Goal: Information Seeking & Learning: Find specific fact

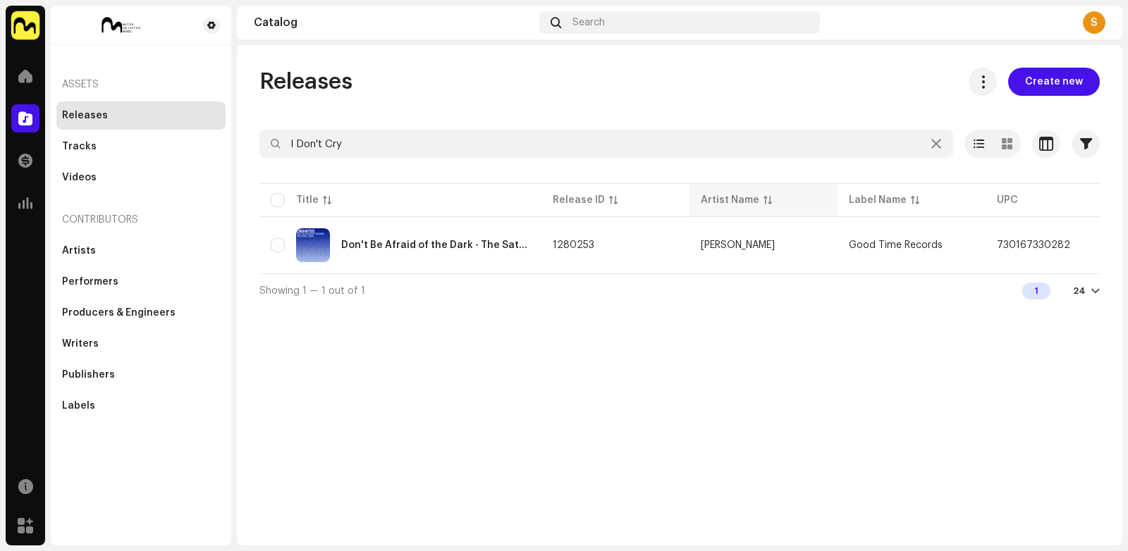
click at [694, 202] on th "Artist Name" at bounding box center [763, 200] width 148 height 34
click at [26, 125] on div at bounding box center [25, 118] width 28 height 28
click at [31, 115] on span at bounding box center [25, 118] width 14 height 11
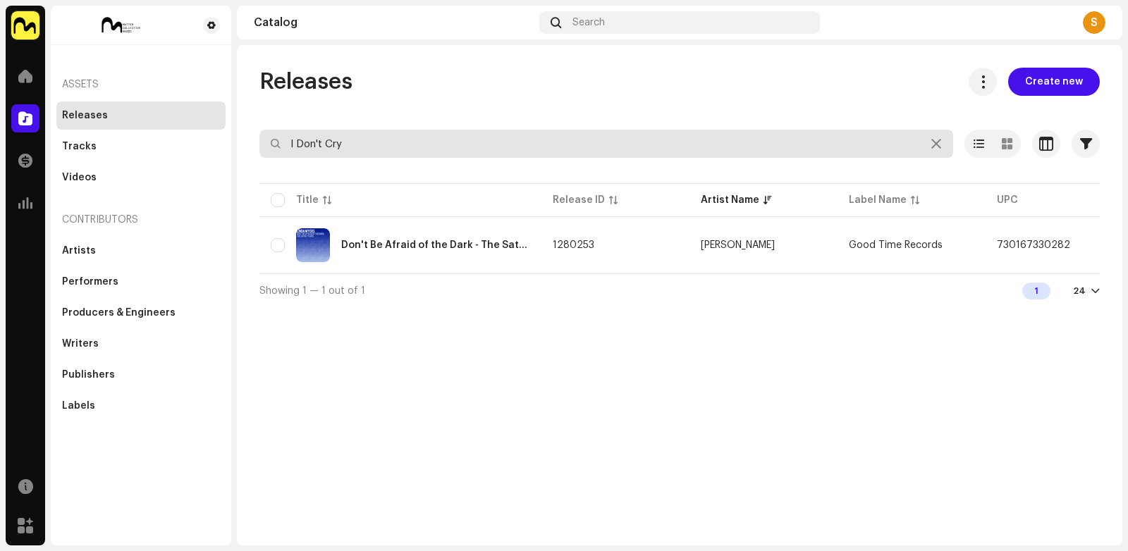
click at [313, 141] on input "I Don't Cry" at bounding box center [605, 144] width 693 height 28
paste input "Trevillion & Nine"
type input "Trevillion & Nine"
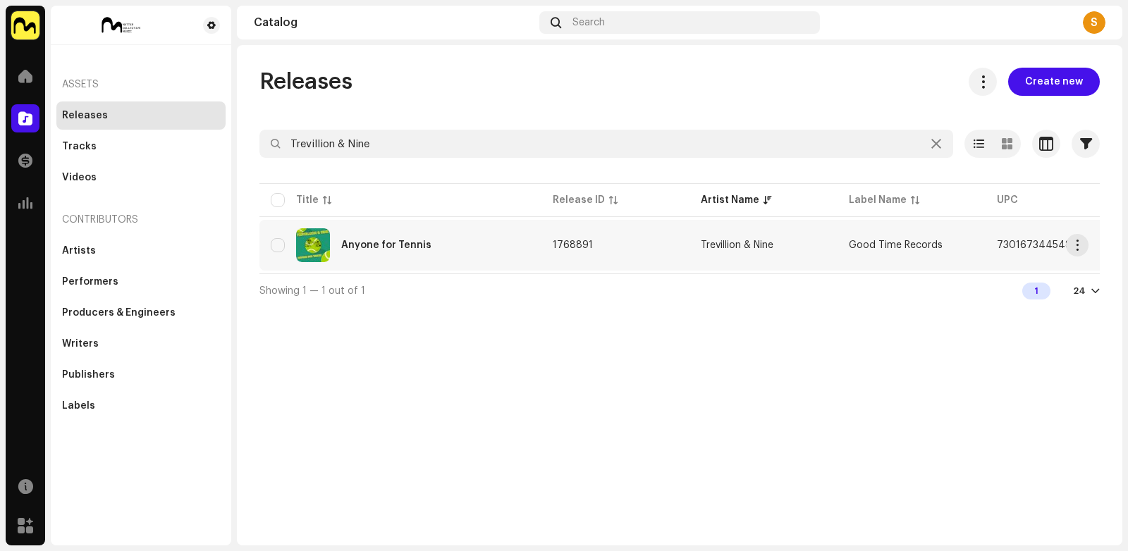
click at [412, 247] on div "Anyone for Tennis" at bounding box center [386, 245] width 90 height 10
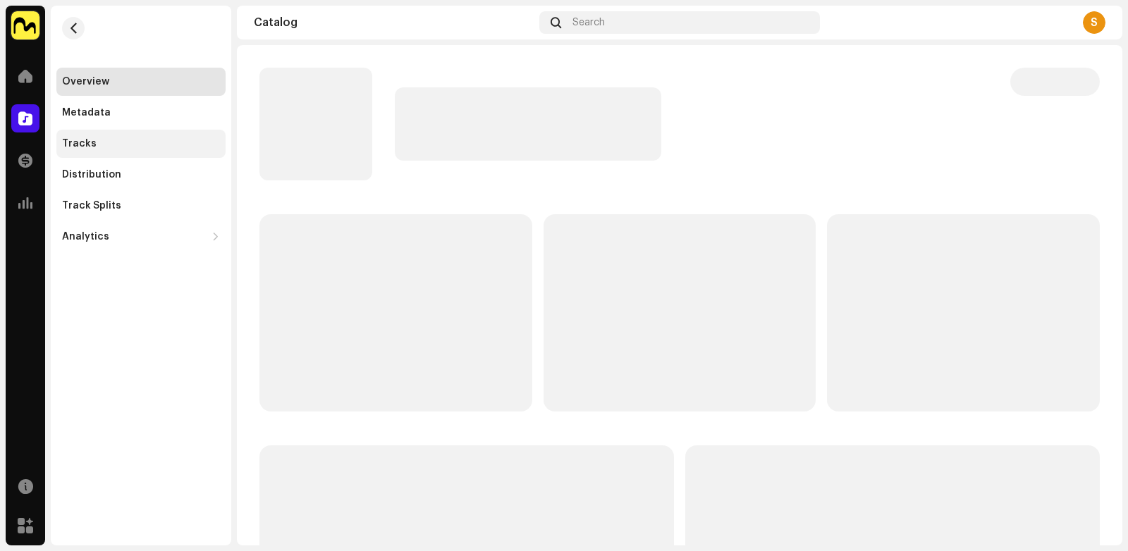
click at [192, 142] on div "Tracks" at bounding box center [141, 143] width 158 height 11
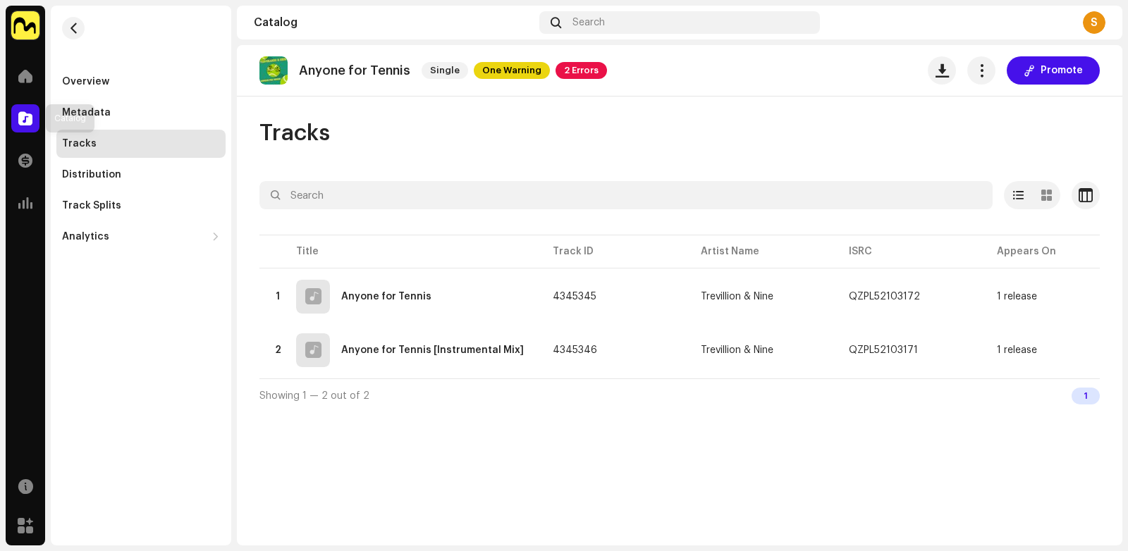
click at [19, 113] on span at bounding box center [25, 118] width 14 height 11
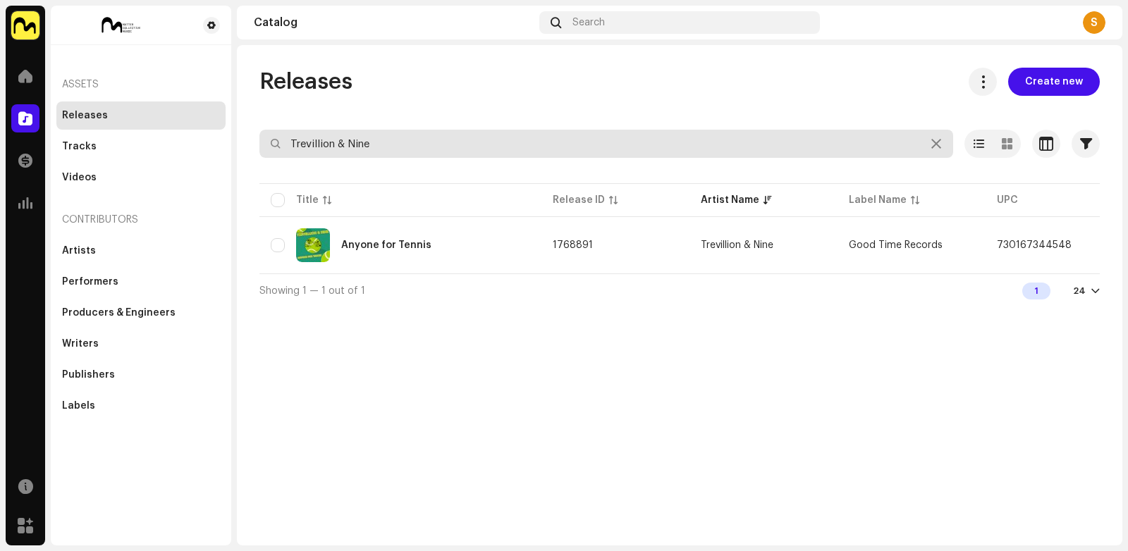
click at [319, 139] on input "Trevillion & Nine" at bounding box center [605, 144] width 693 height 28
paste input "Sleepless Nights"
click at [319, 139] on input "Trevillion & Nine" at bounding box center [605, 144] width 693 height 28
type input "Sleepless Nights"
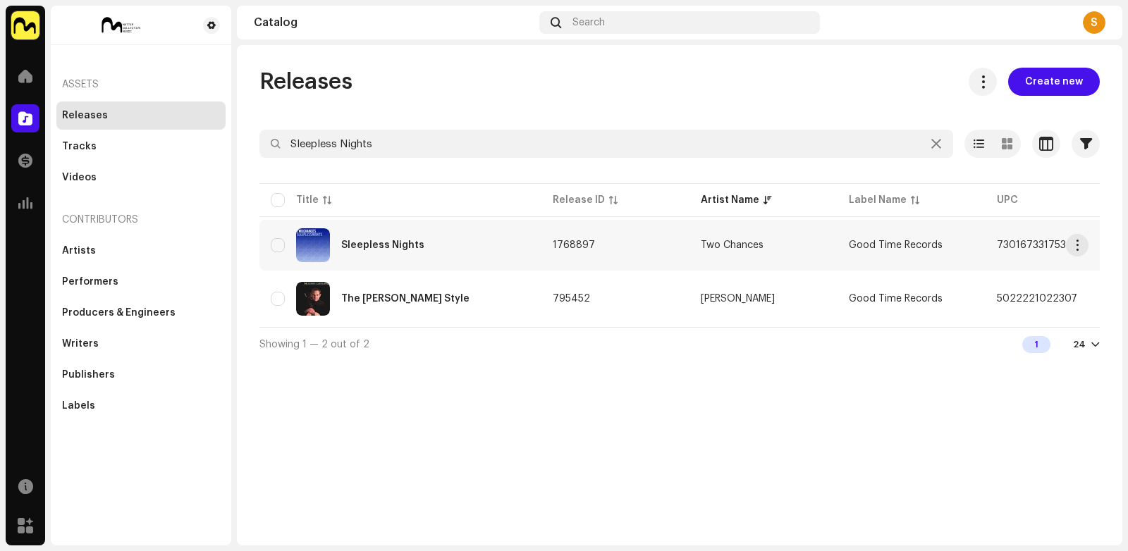
click at [386, 240] on div "Sleepless Nights" at bounding box center [382, 245] width 83 height 10
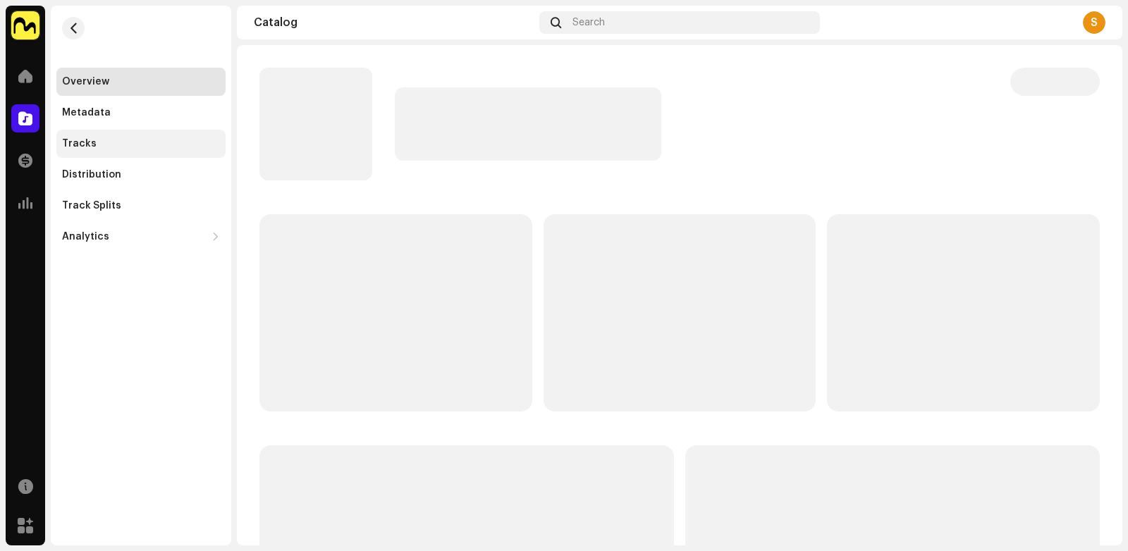
click at [132, 145] on div "Tracks" at bounding box center [141, 143] width 158 height 11
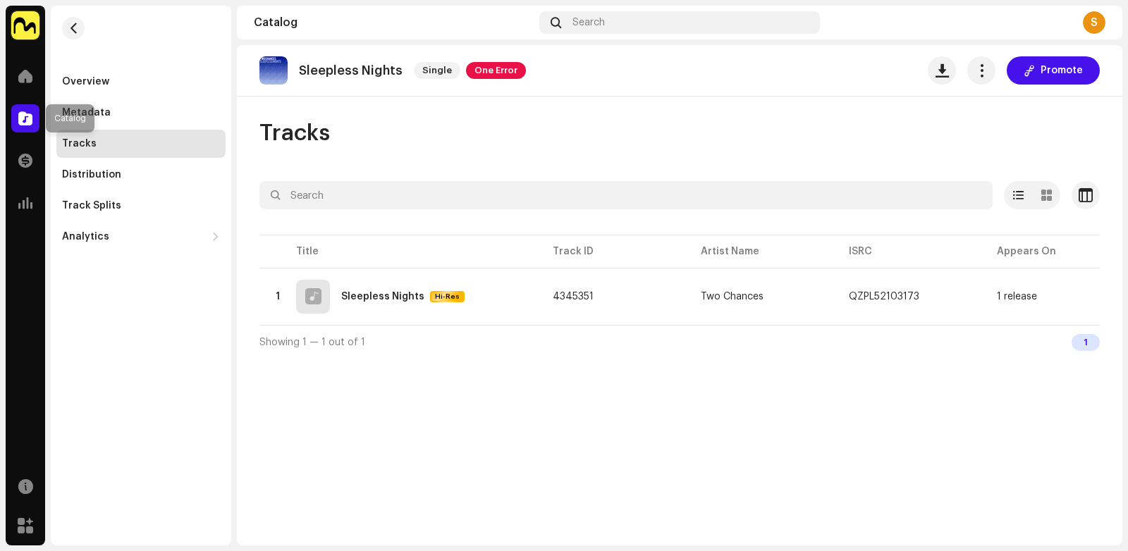
click at [30, 118] on span at bounding box center [25, 118] width 14 height 11
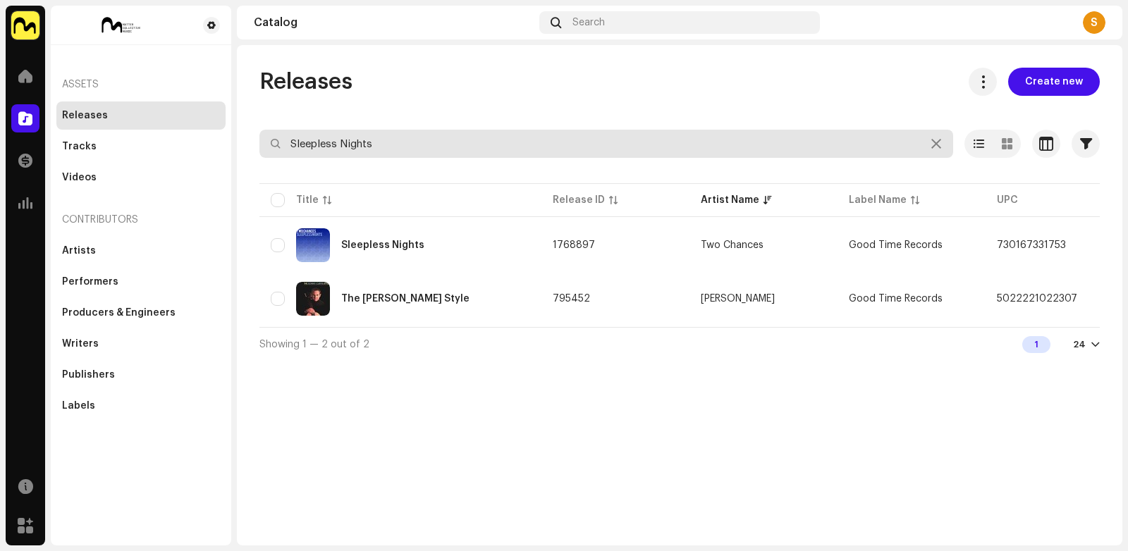
click at [350, 140] on input "Sleepless Nights" at bounding box center [605, 144] width 693 height 28
paste input "[PERSON_NAME] Cadillac Don't Be Afraid of the Dark - The Satril Single"
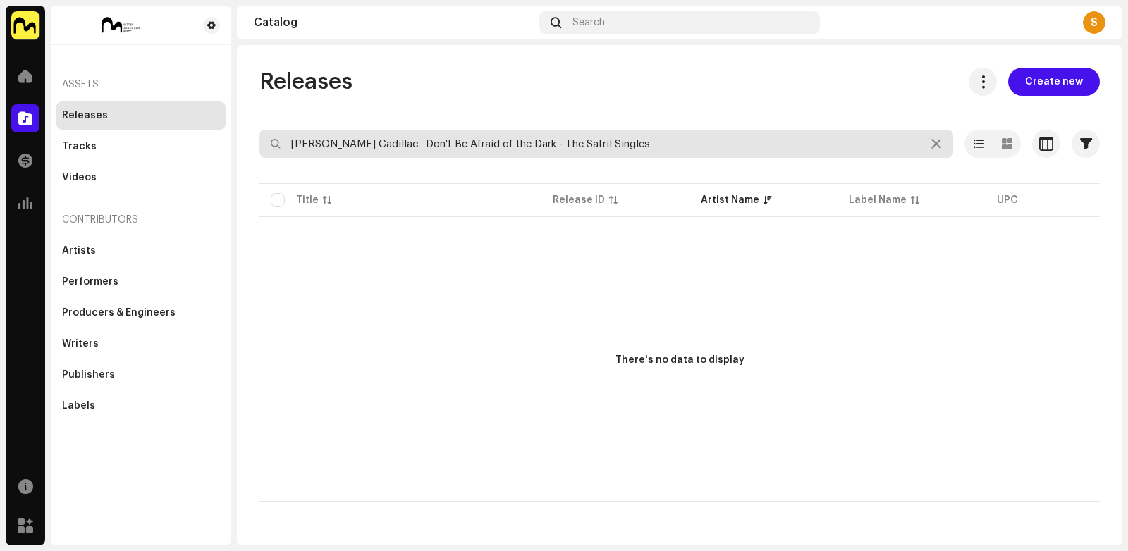
click at [378, 144] on input "[PERSON_NAME] Cadillac Don't Be Afraid of the Dark - The Satril Singles" at bounding box center [605, 144] width 693 height 28
drag, startPoint x: 359, startPoint y: 142, endPoint x: 359, endPoint y: 187, distance: 45.1
click at [359, 187] on div "[PERSON_NAME] Don't Be Afraid of the Dark - The Satril Singles Selected 0 Desel…" at bounding box center [679, 316] width 840 height 372
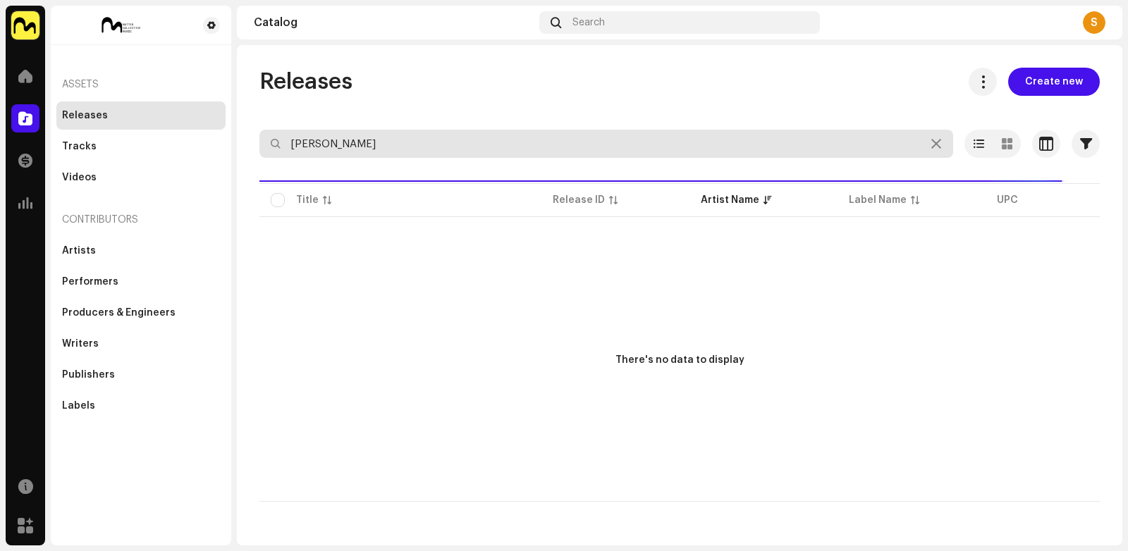
type input "[PERSON_NAME]"
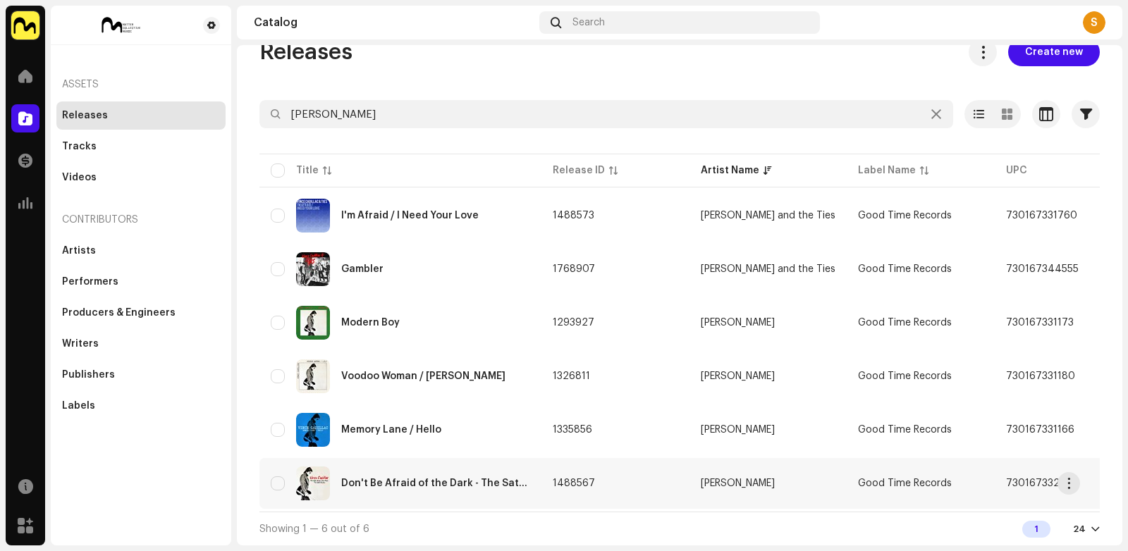
click at [423, 478] on div "Don't Be Afraid of the Dark - The Satril Singles" at bounding box center [435, 483] width 189 height 10
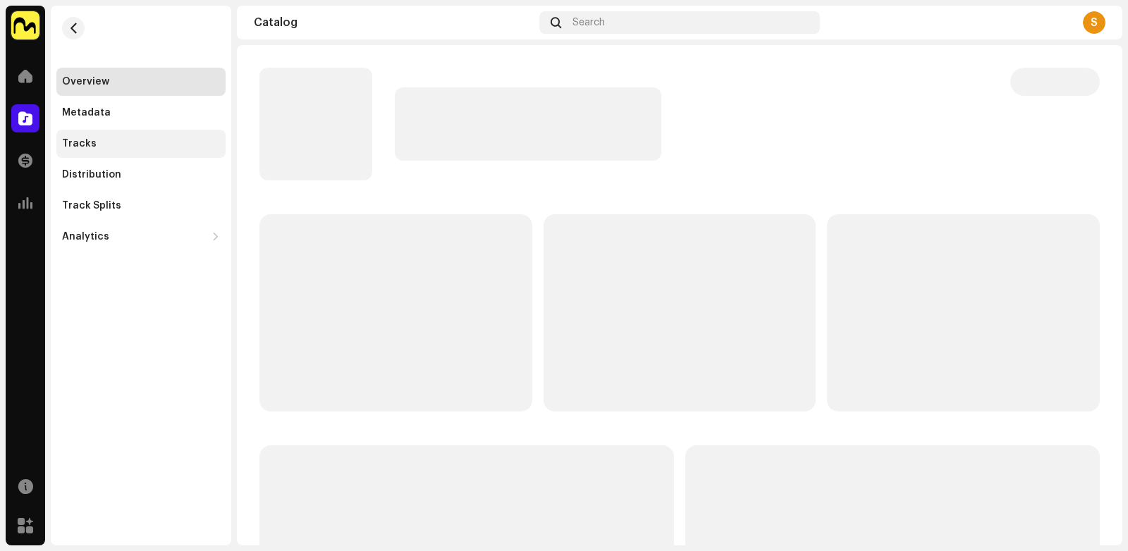
click at [144, 146] on div "Tracks" at bounding box center [141, 143] width 158 height 11
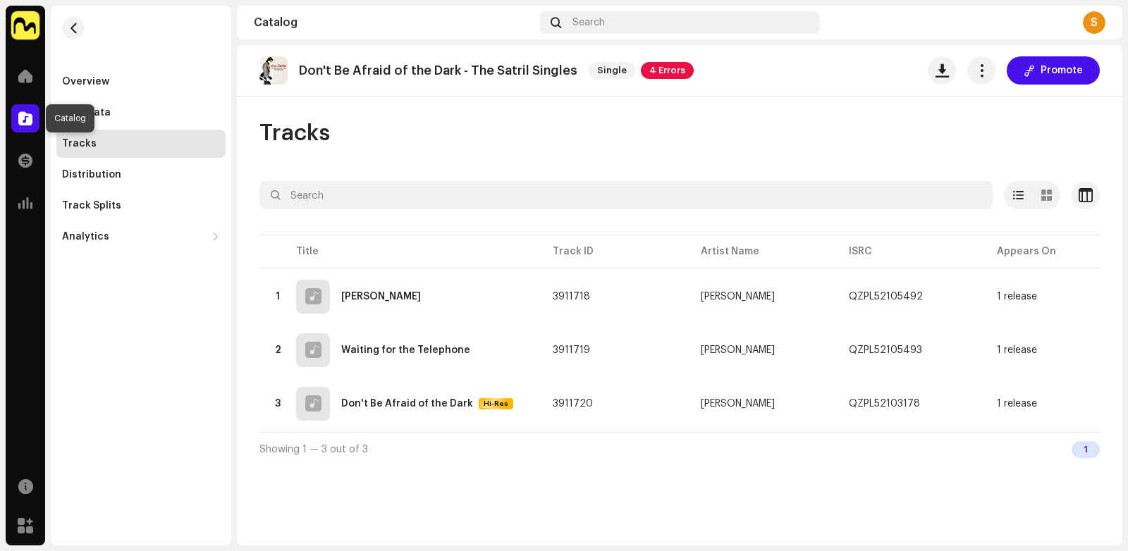
click at [22, 113] on span at bounding box center [25, 118] width 14 height 11
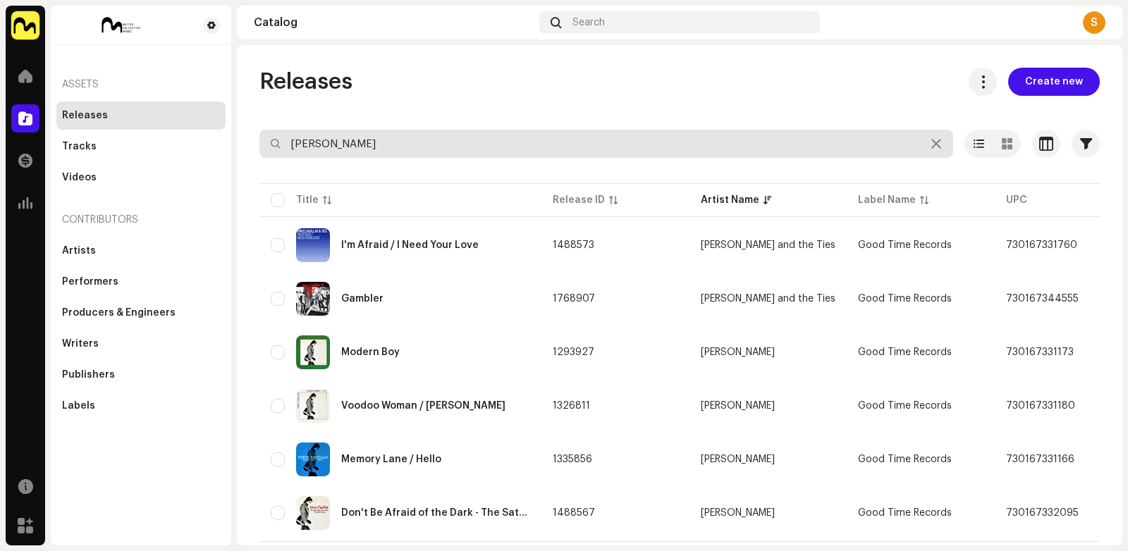
click at [347, 136] on input "[PERSON_NAME]" at bounding box center [605, 144] width 693 height 28
paste input "High Time"
click at [347, 136] on input "[PERSON_NAME]" at bounding box center [605, 144] width 693 height 28
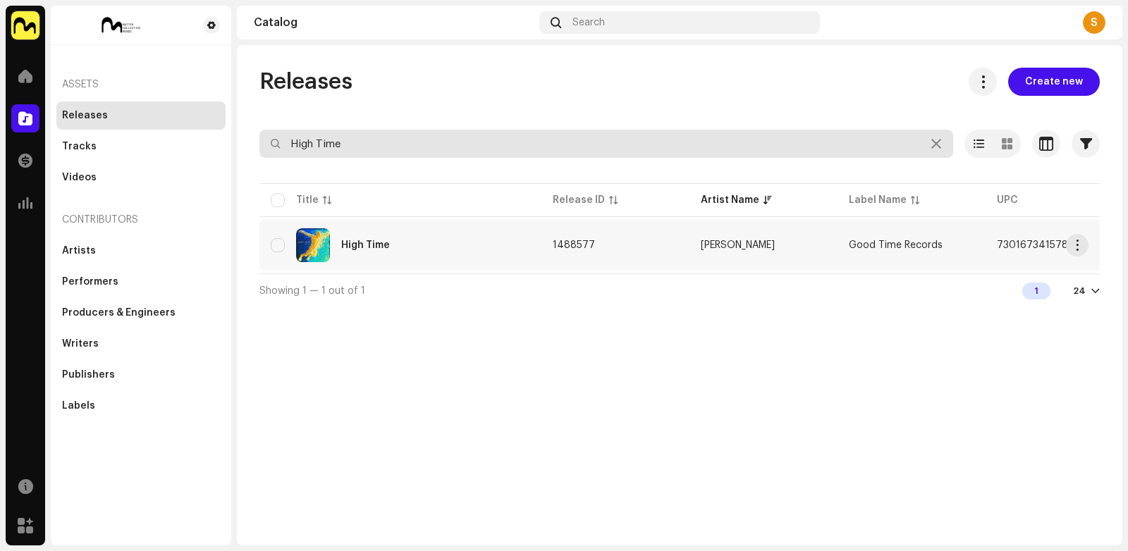
type input "High Time"
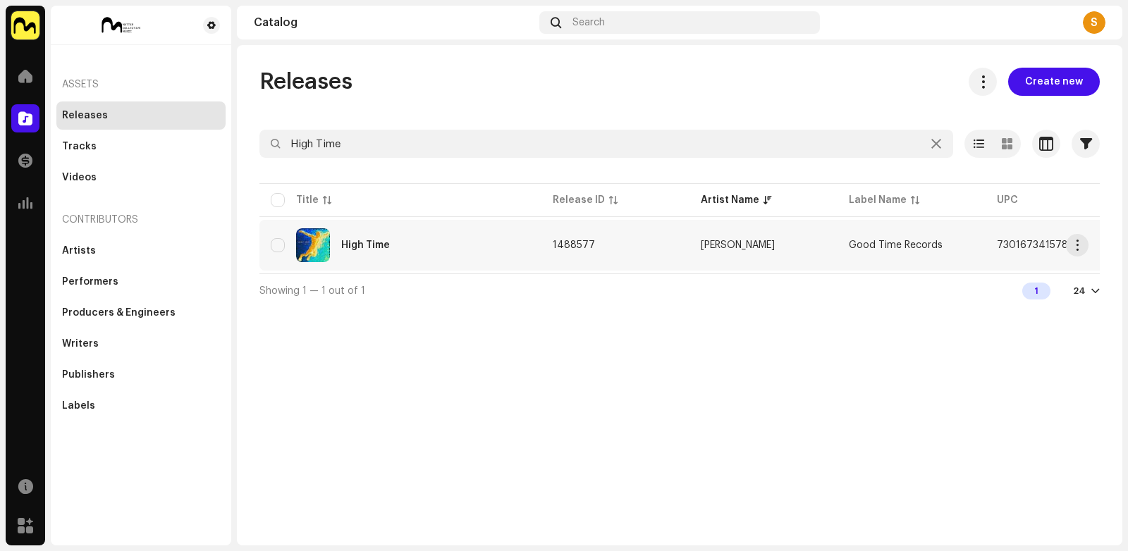
click at [390, 240] on div "High Time" at bounding box center [400, 245] width 259 height 34
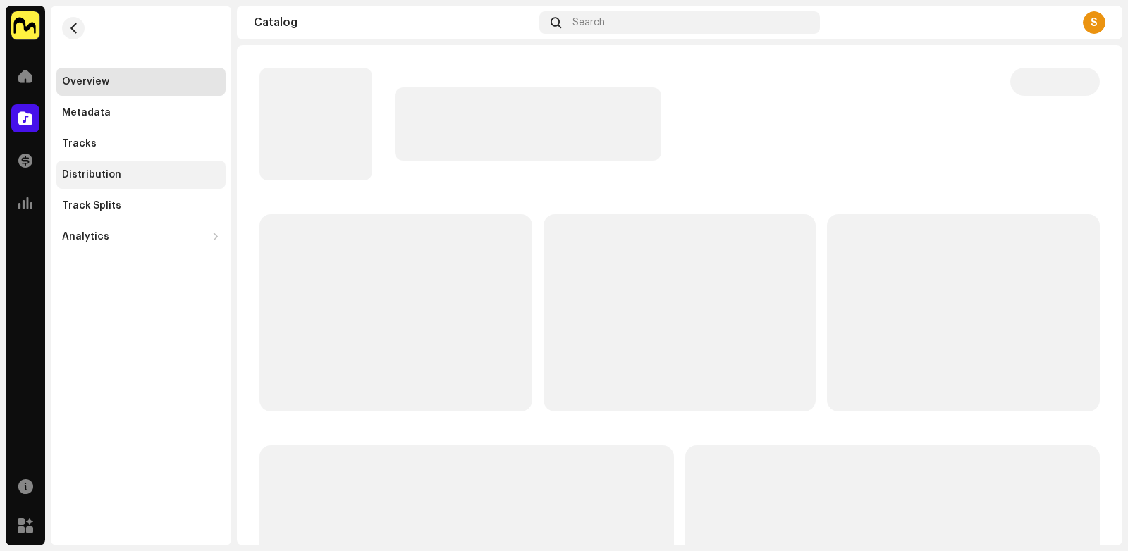
click at [142, 161] on div "Distribution" at bounding box center [140, 175] width 169 height 28
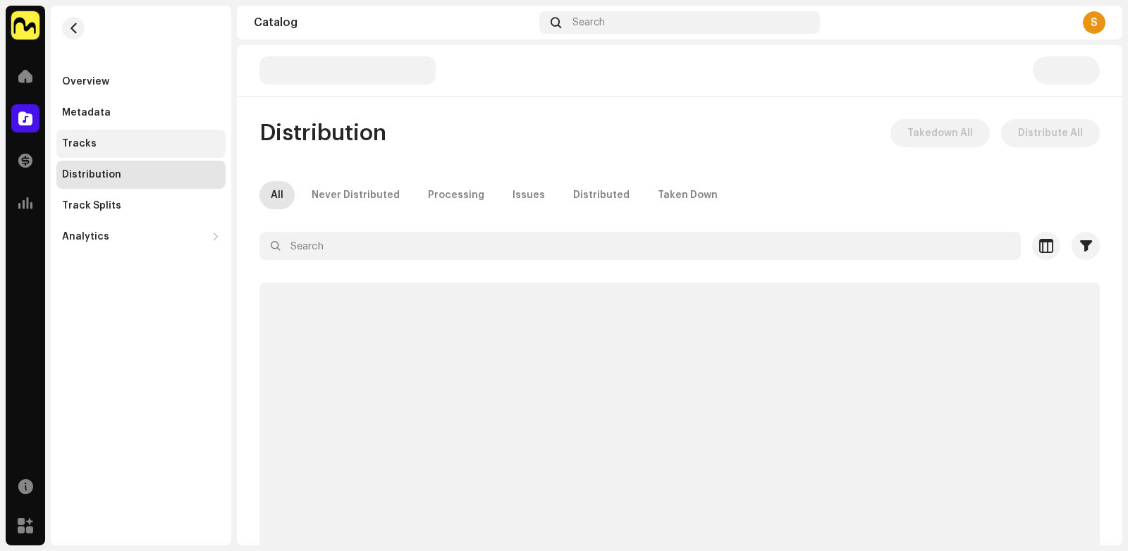
click at [118, 143] on div "Tracks" at bounding box center [141, 143] width 158 height 11
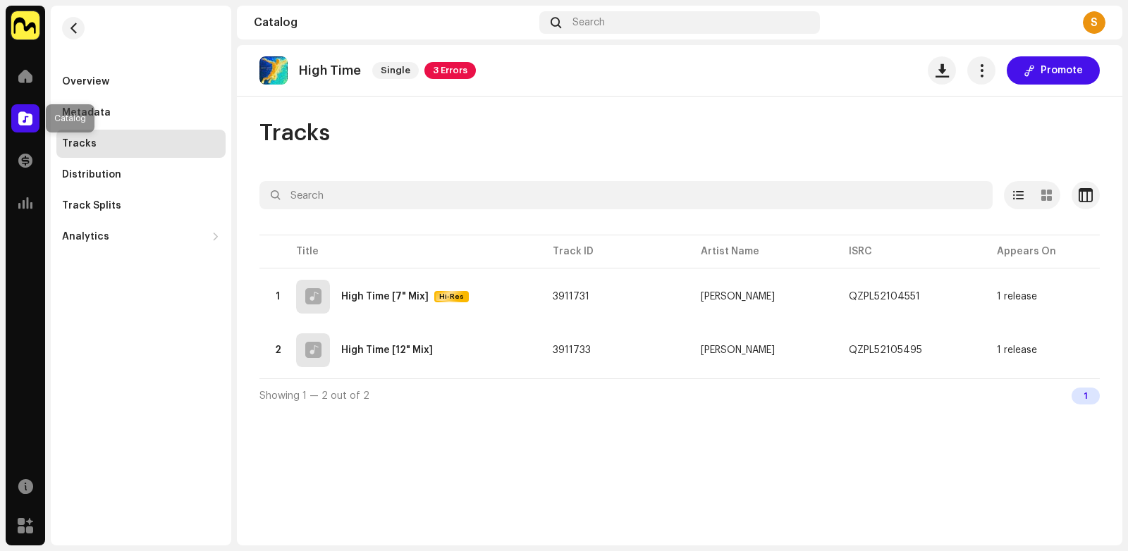
click at [29, 113] on span at bounding box center [25, 118] width 14 height 11
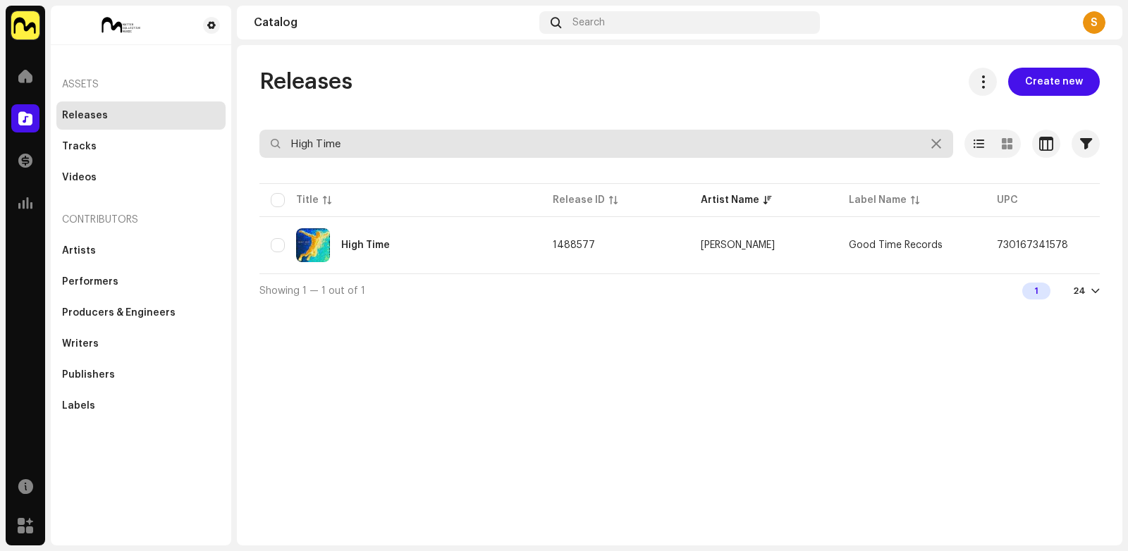
click at [313, 133] on input "High Time" at bounding box center [605, 144] width 693 height 28
paste input "No Reply"
click at [313, 133] on input "High Time" at bounding box center [605, 144] width 693 height 28
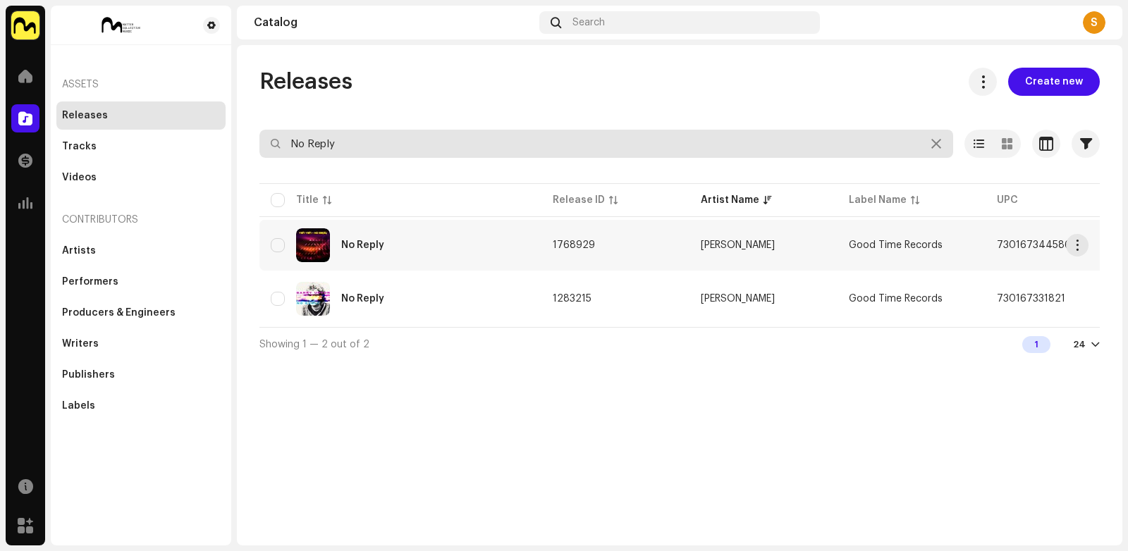
type input "No Reply"
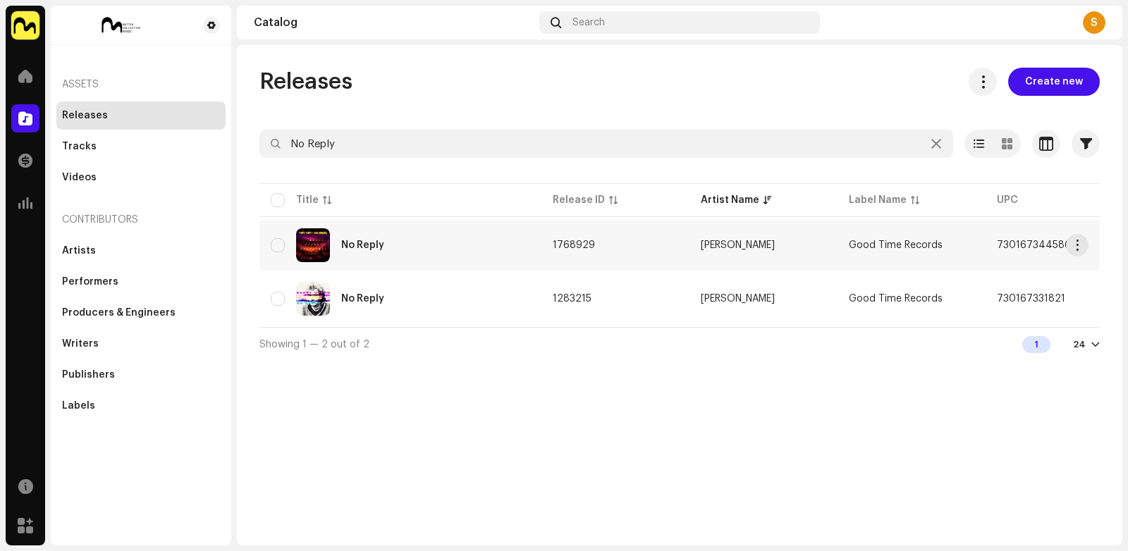
click at [359, 230] on div "No Reply" at bounding box center [400, 245] width 259 height 34
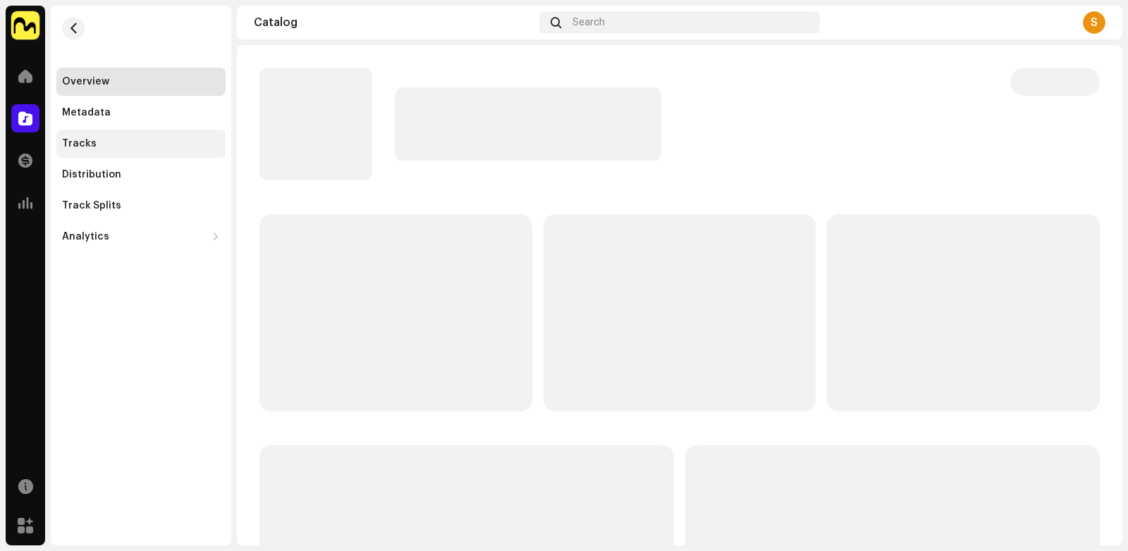
click at [145, 138] on div "Tracks" at bounding box center [141, 143] width 158 height 11
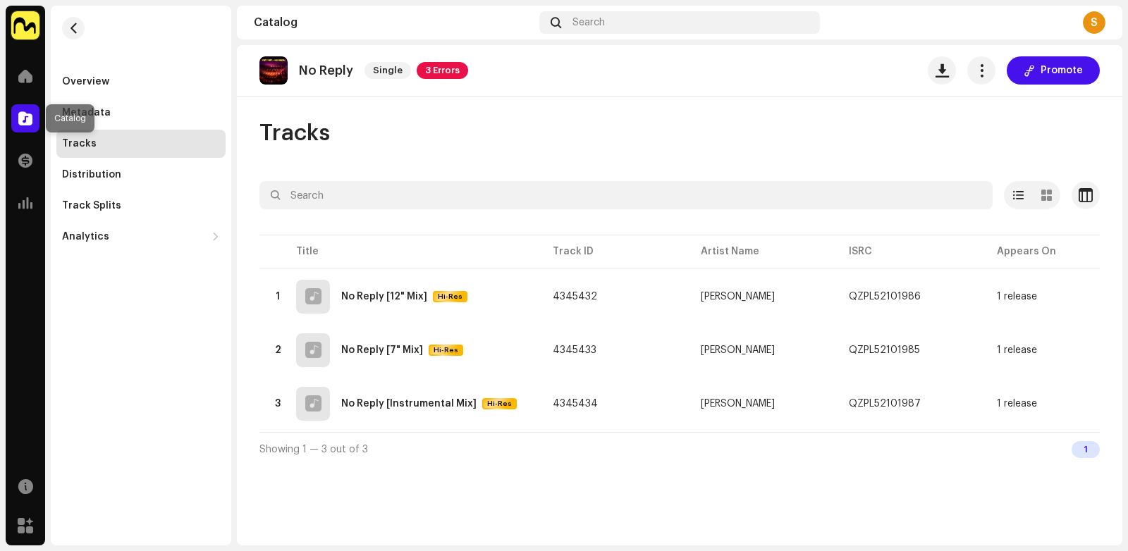
click at [16, 112] on div at bounding box center [25, 118] width 28 height 28
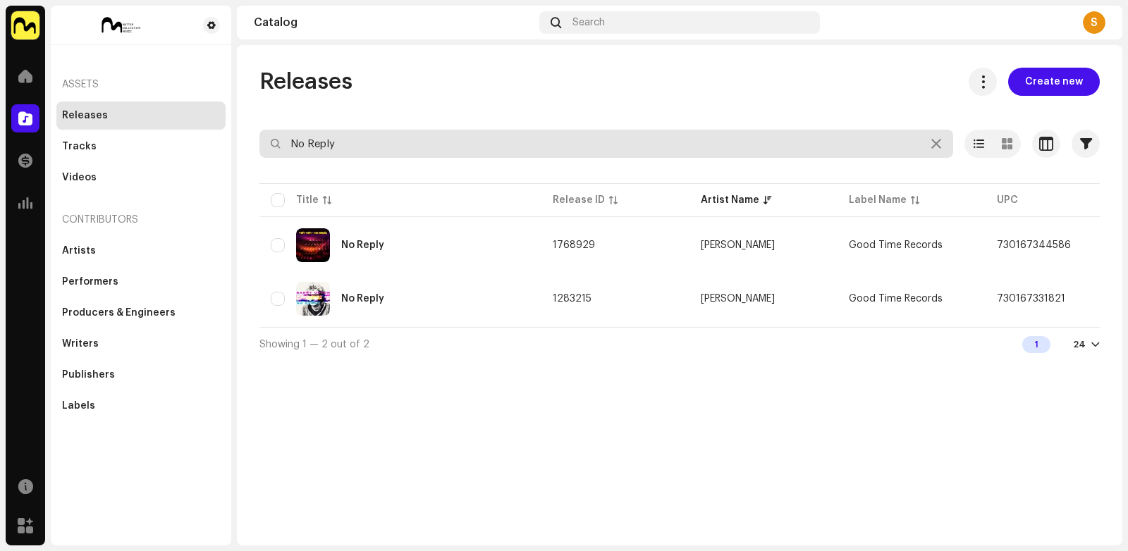
click at [319, 141] on input "No Reply" at bounding box center [605, 144] width 693 height 28
paste input "You Don't Know"
type input "You Don't Know"
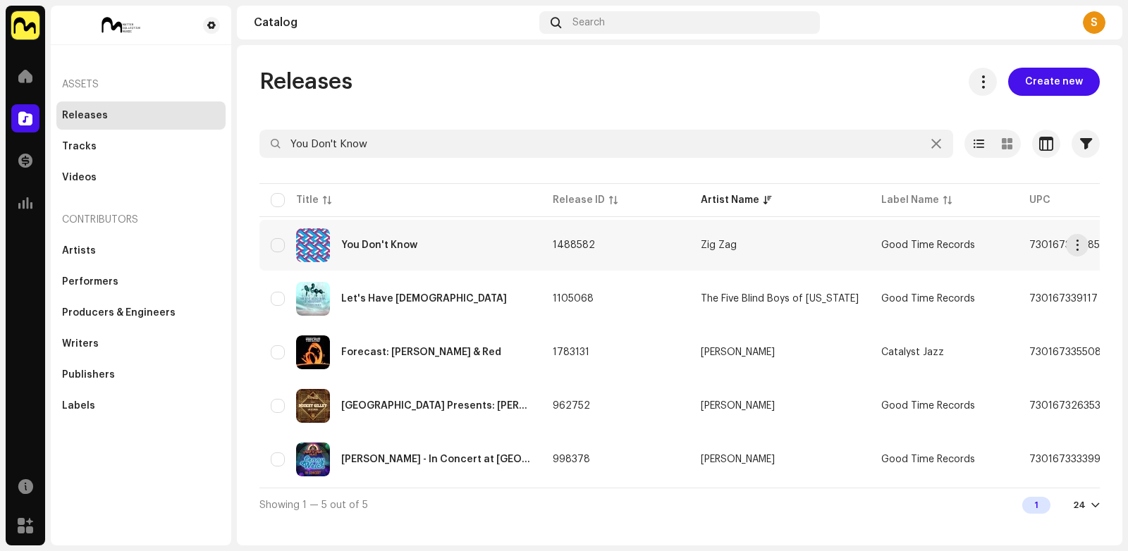
click at [395, 235] on div "You Don't Know" at bounding box center [400, 245] width 259 height 34
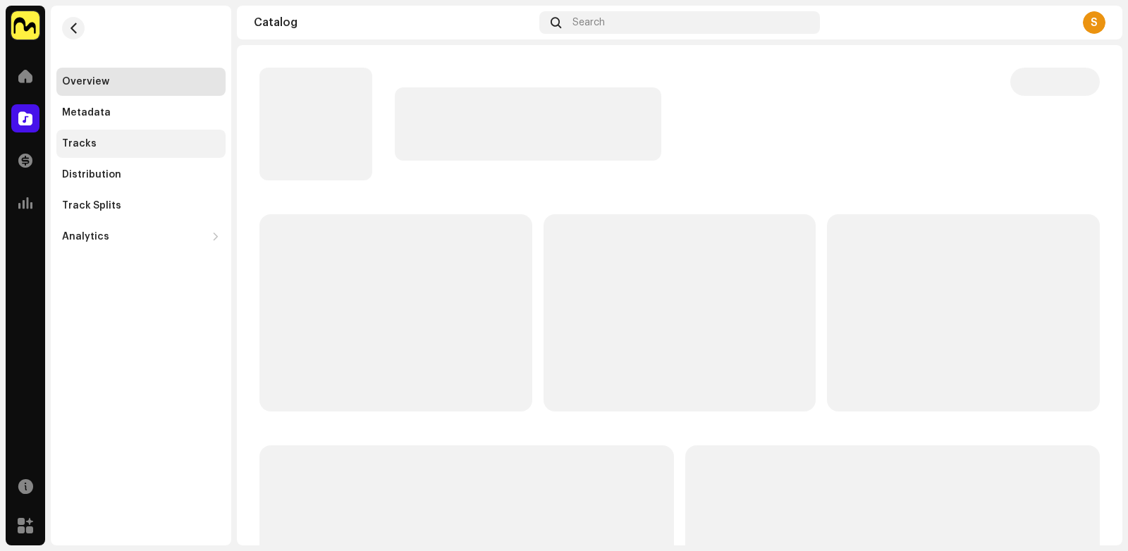
click at [191, 137] on div "Tracks" at bounding box center [140, 144] width 169 height 28
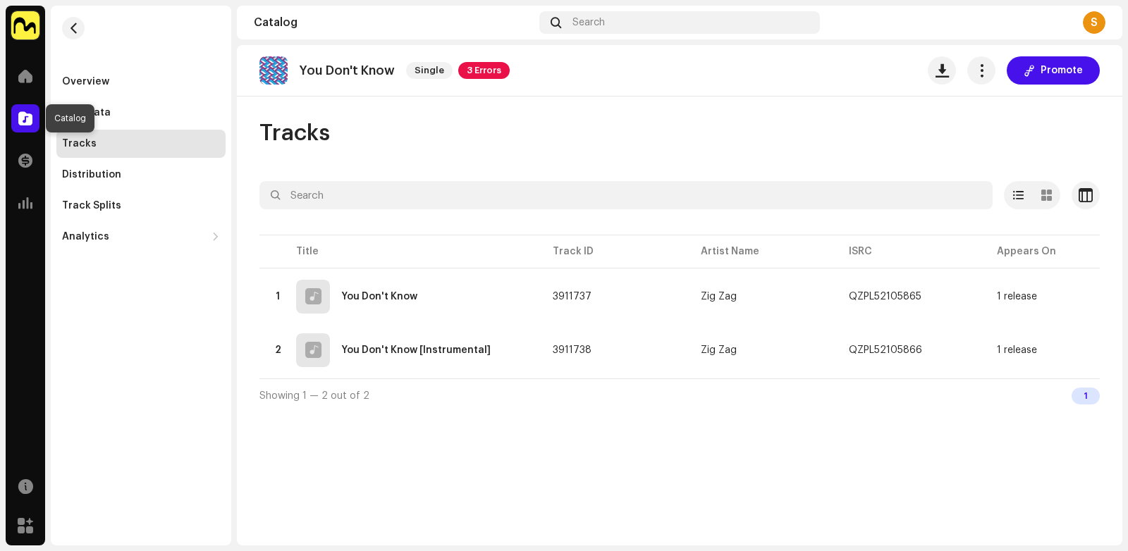
click at [18, 113] on span at bounding box center [25, 118] width 14 height 11
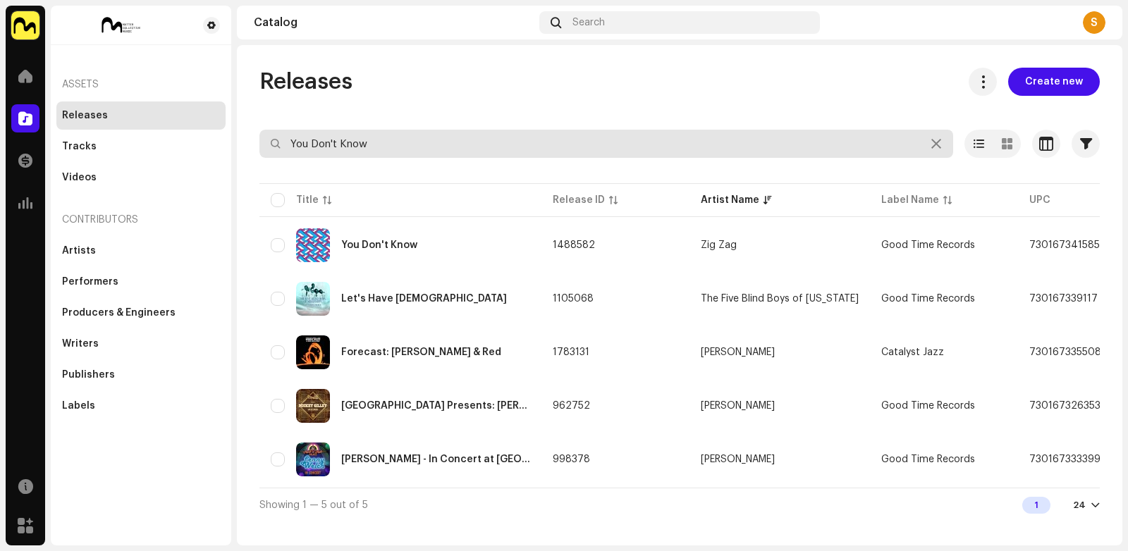
click at [318, 144] on input "You Don't Know" at bounding box center [605, 144] width 693 height 28
paste input "To Be in a Movie with You / [PERSON_NAME] the Knocker"
type input "To Be in a Movie with You / [PERSON_NAME] the Knocker"
click at [318, 144] on input "To Be in a Movie with You / [PERSON_NAME] the Knocker" at bounding box center [605, 144] width 693 height 28
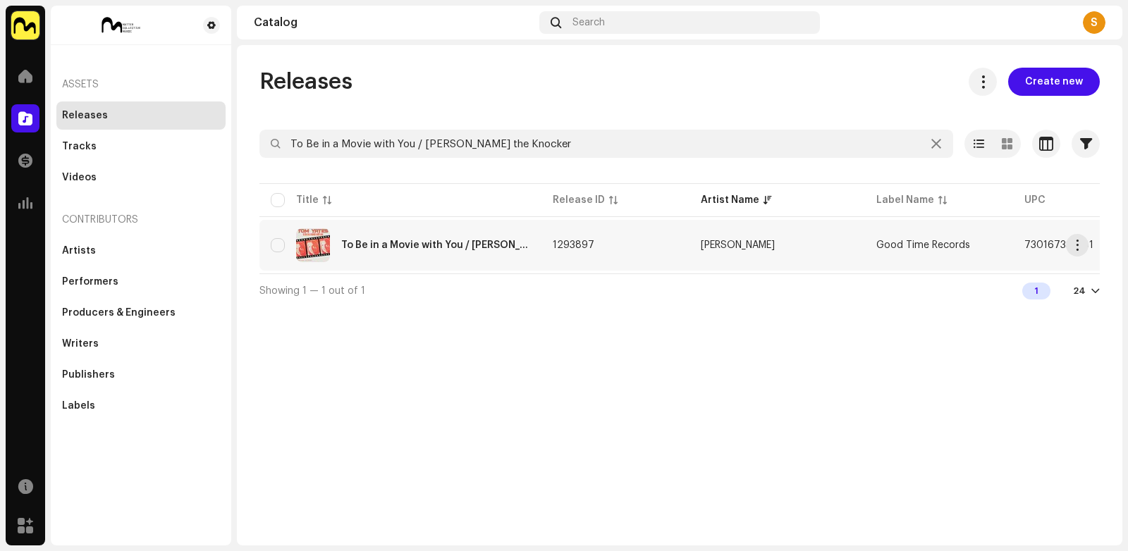
click at [412, 260] on div "To Be in a Movie with You / [PERSON_NAME] the Knocker" at bounding box center [400, 245] width 259 height 34
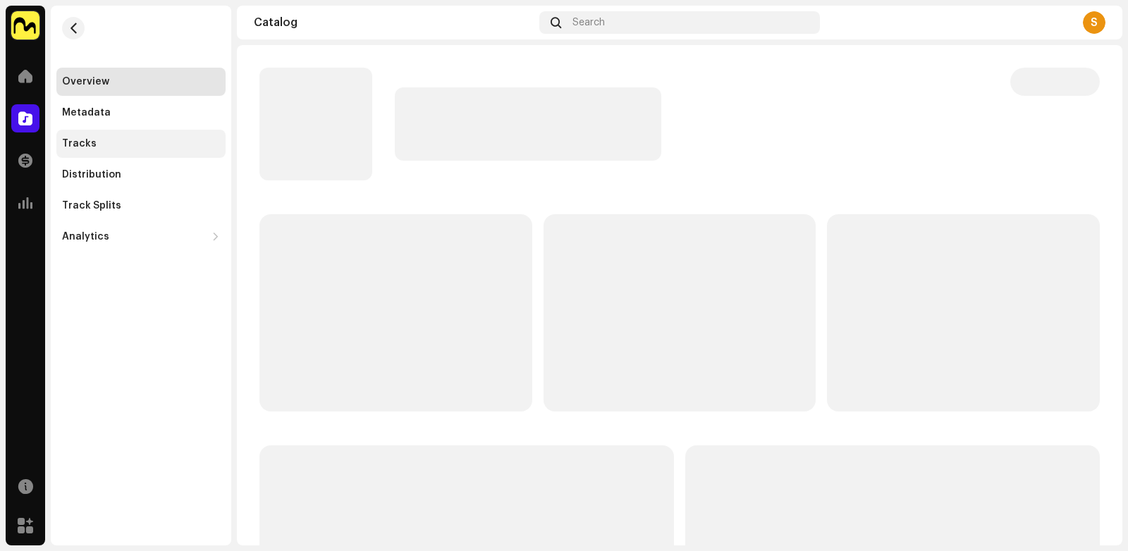
click at [95, 143] on div "Tracks" at bounding box center [141, 143] width 158 height 11
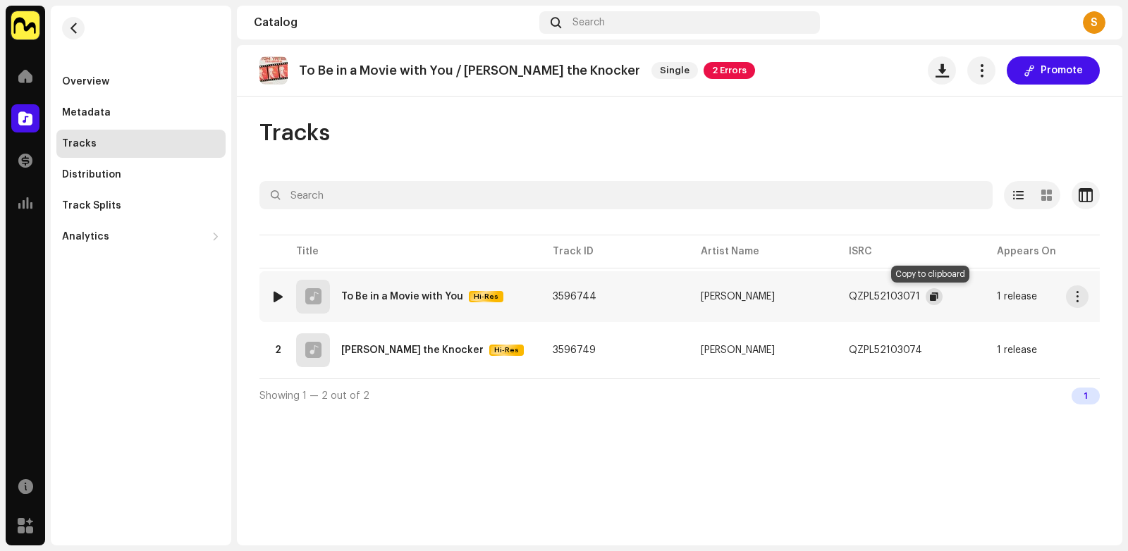
click at [929, 293] on span "button" at bounding box center [933, 296] width 8 height 11
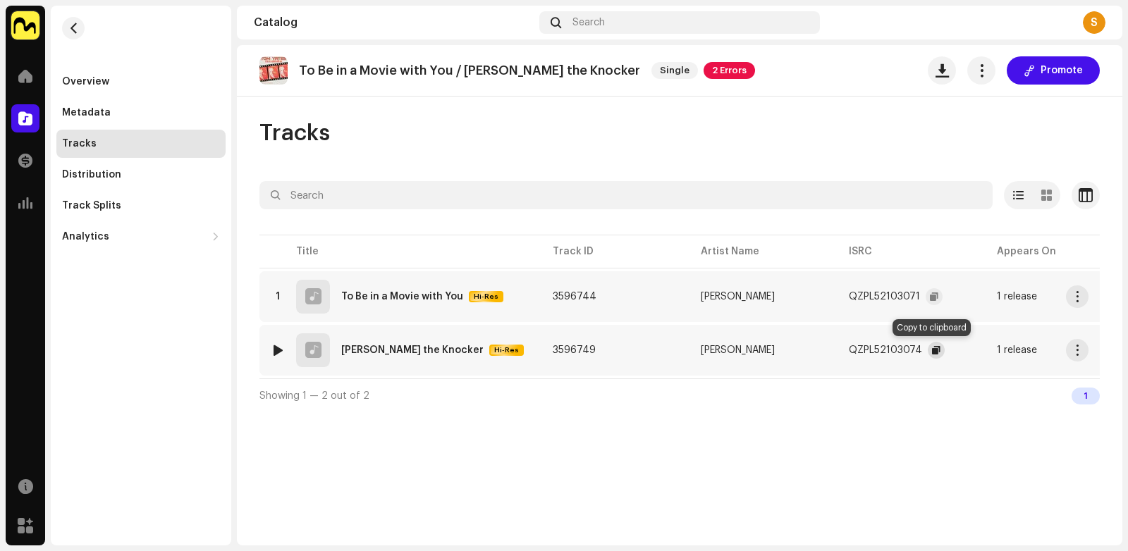
click at [927, 350] on button "button" at bounding box center [935, 350] width 17 height 17
click at [154, 144] on div "Tracks" at bounding box center [141, 143] width 158 height 11
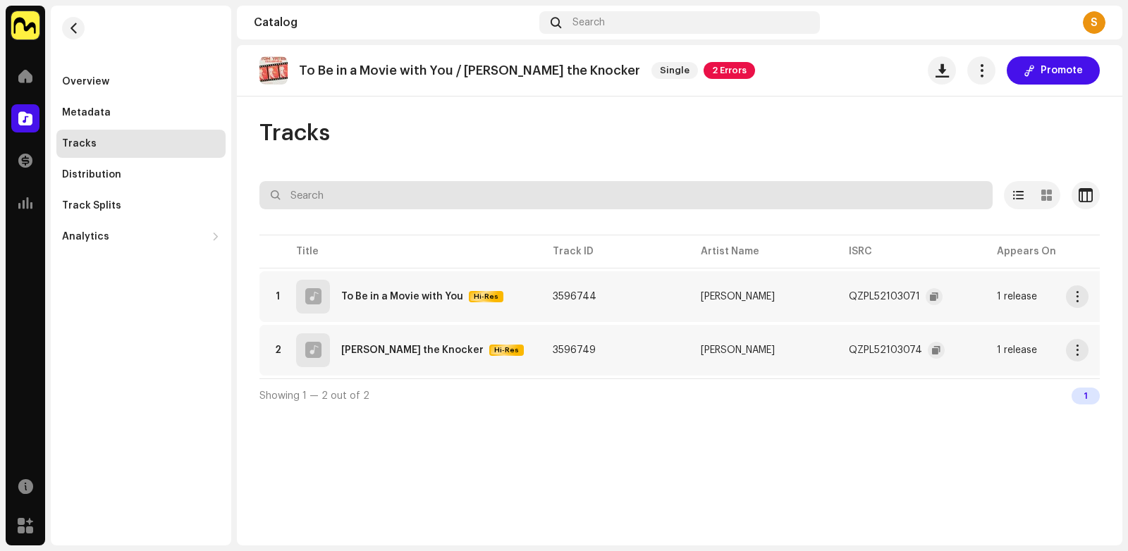
click at [321, 194] on input "text" at bounding box center [625, 195] width 733 height 28
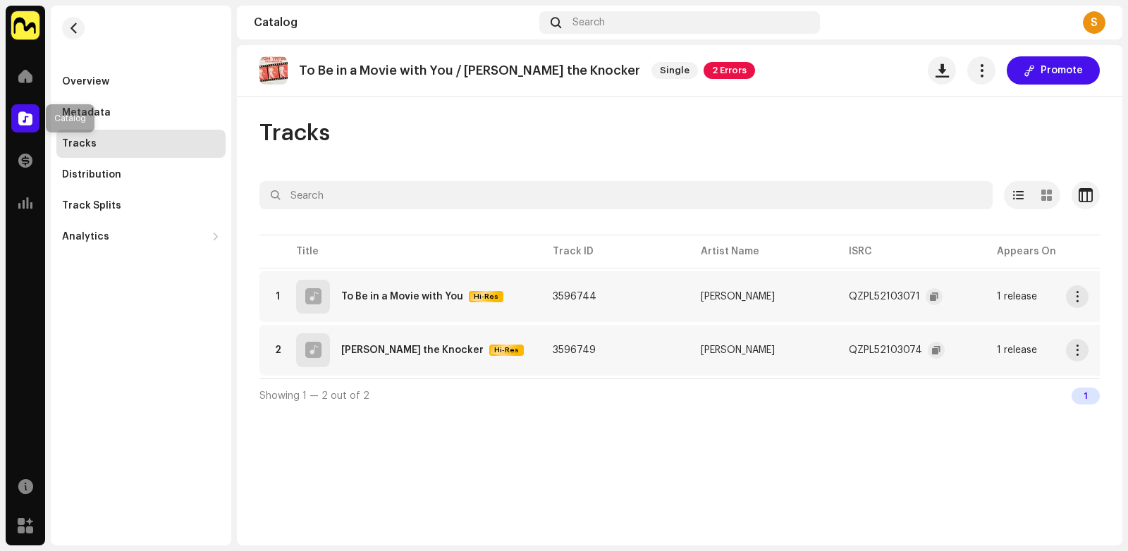
click at [24, 115] on span at bounding box center [25, 118] width 14 height 11
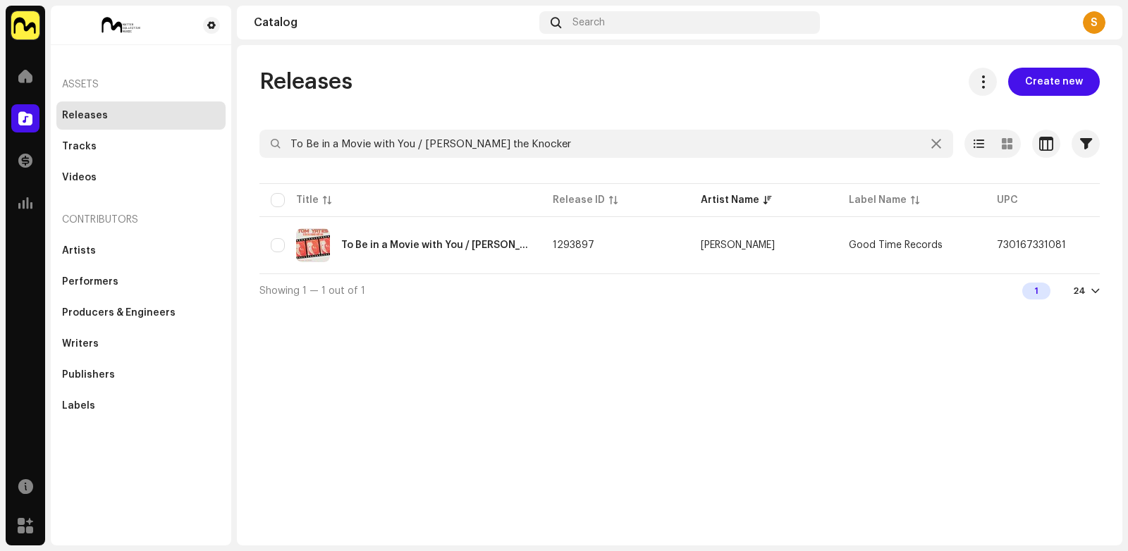
click at [321, 121] on div "Releases Create new To Be in a Movie with You / [PERSON_NAME] the Knocker Selec…" at bounding box center [679, 188] width 885 height 240
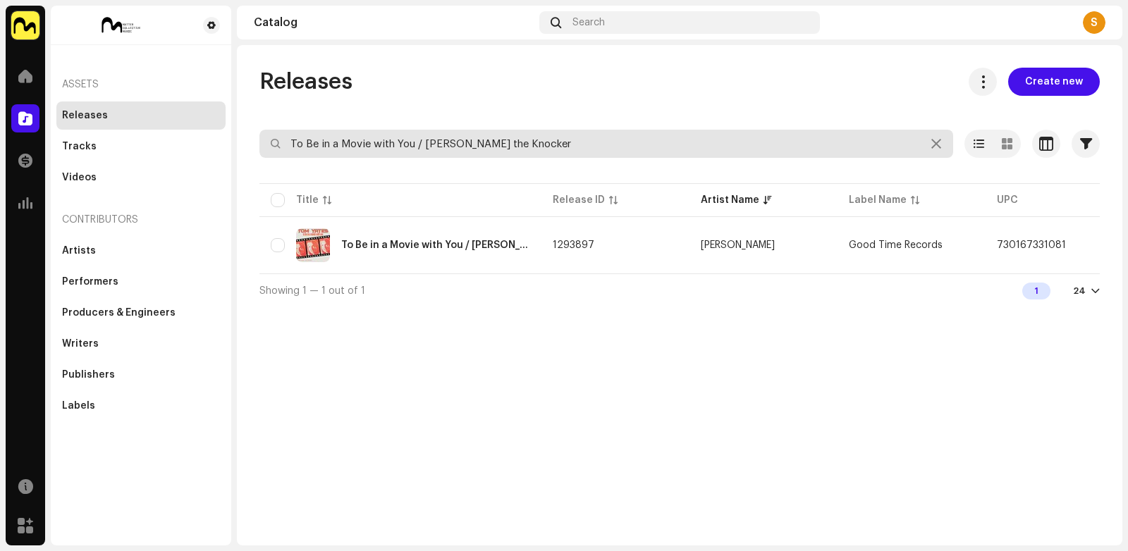
click at [311, 140] on input "To Be in a Movie with You / [PERSON_NAME] the Knocker" at bounding box center [605, 144] width 693 height 28
paste input "You Keep Coming Round"
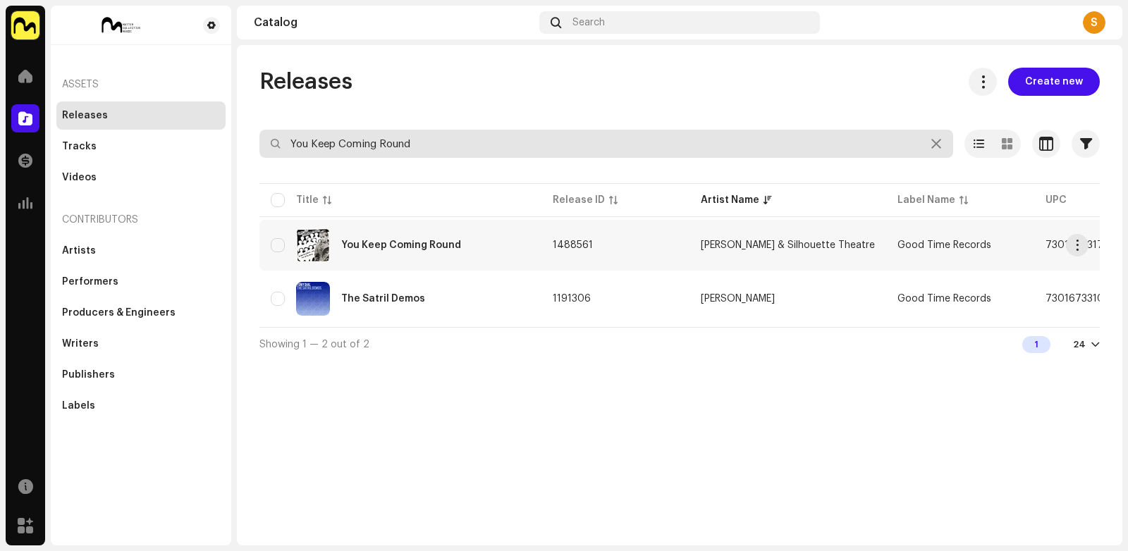
type input "You Keep Coming Round"
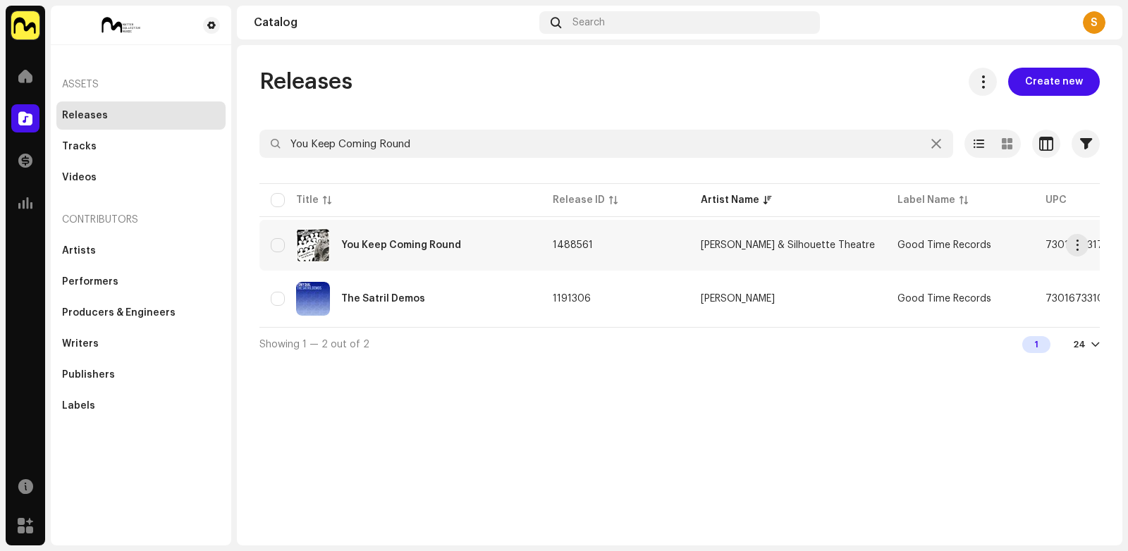
click at [410, 238] on div "You Keep Coming Round" at bounding box center [400, 245] width 259 height 34
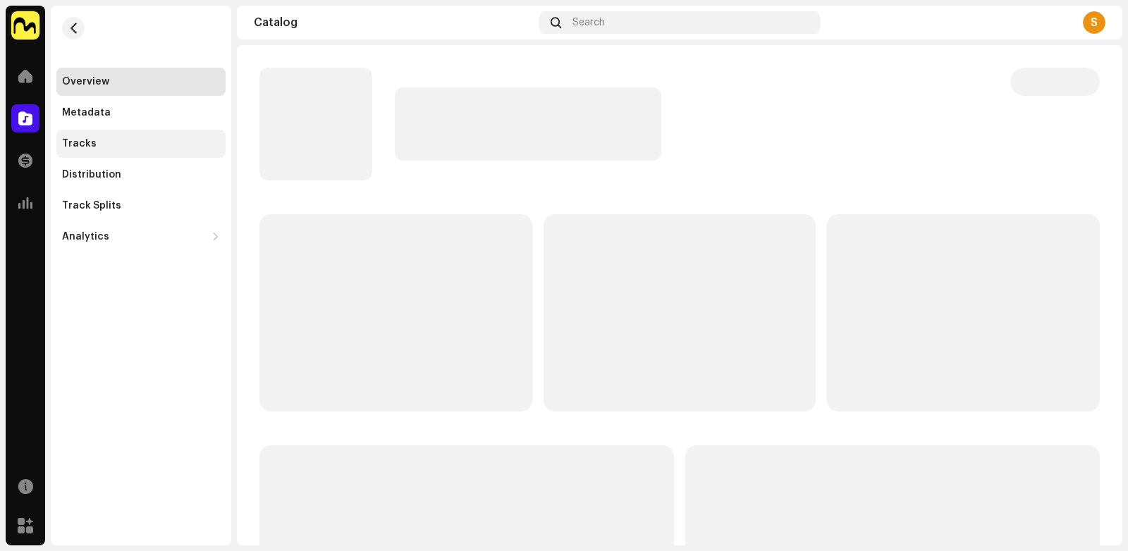
click at [65, 140] on div "Tracks" at bounding box center [79, 143] width 35 height 11
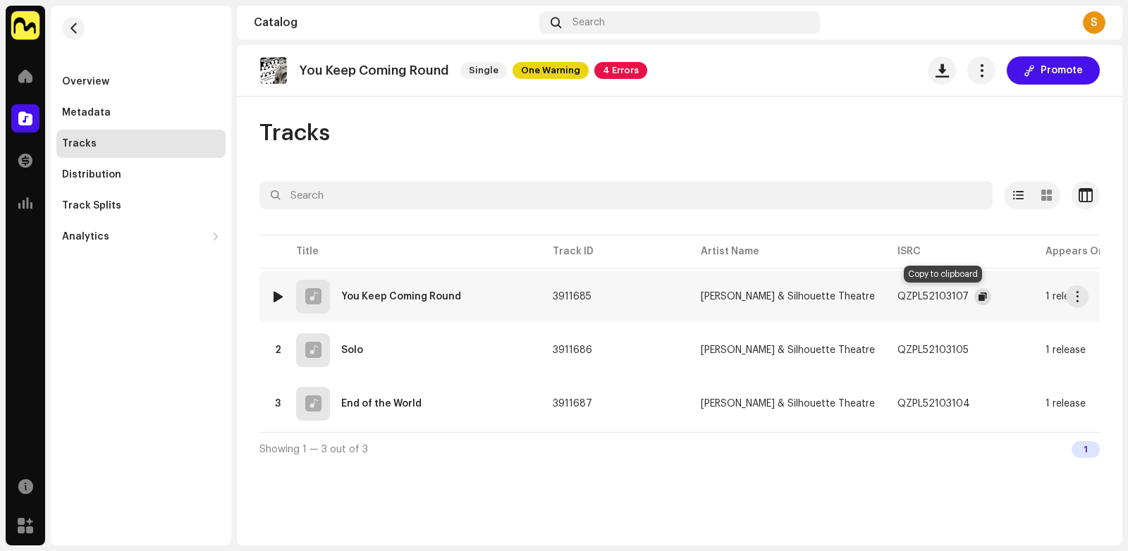
click at [974, 290] on button "button" at bounding box center [982, 296] width 17 height 17
click at [19, 113] on span at bounding box center [25, 118] width 14 height 11
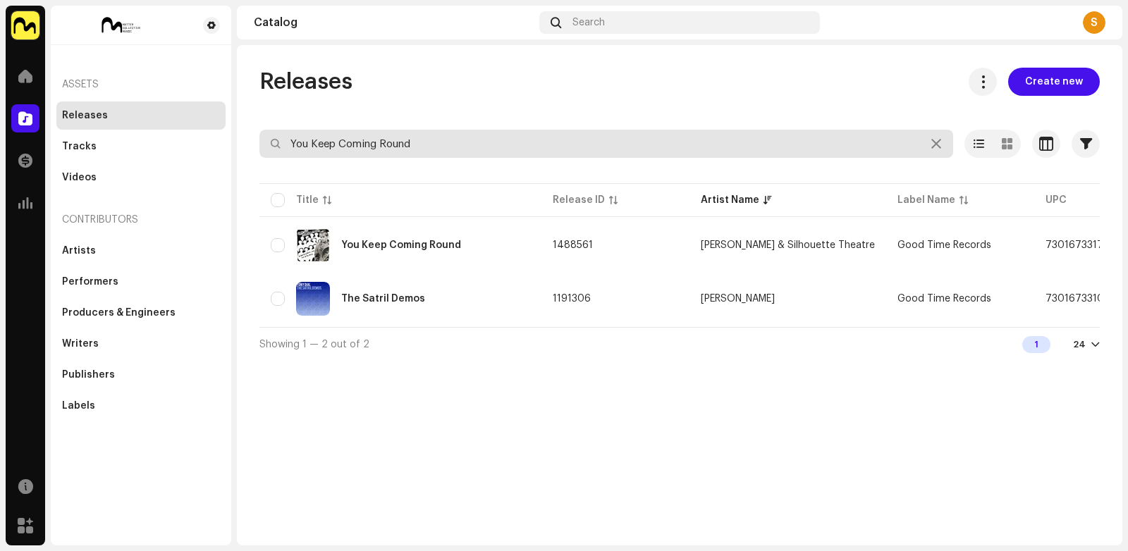
click at [342, 148] on input "You Keep Coming Round" at bounding box center [605, 144] width 693 height 28
paste input "Never Say Die"
click at [342, 148] on input "Never Say Die" at bounding box center [605, 144] width 693 height 28
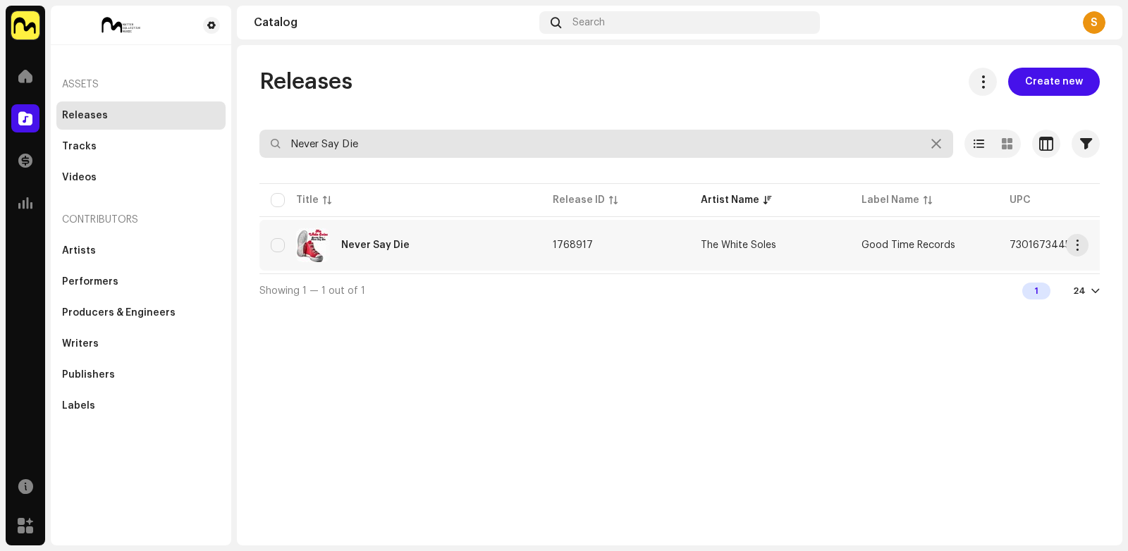
type input "Never Say Die"
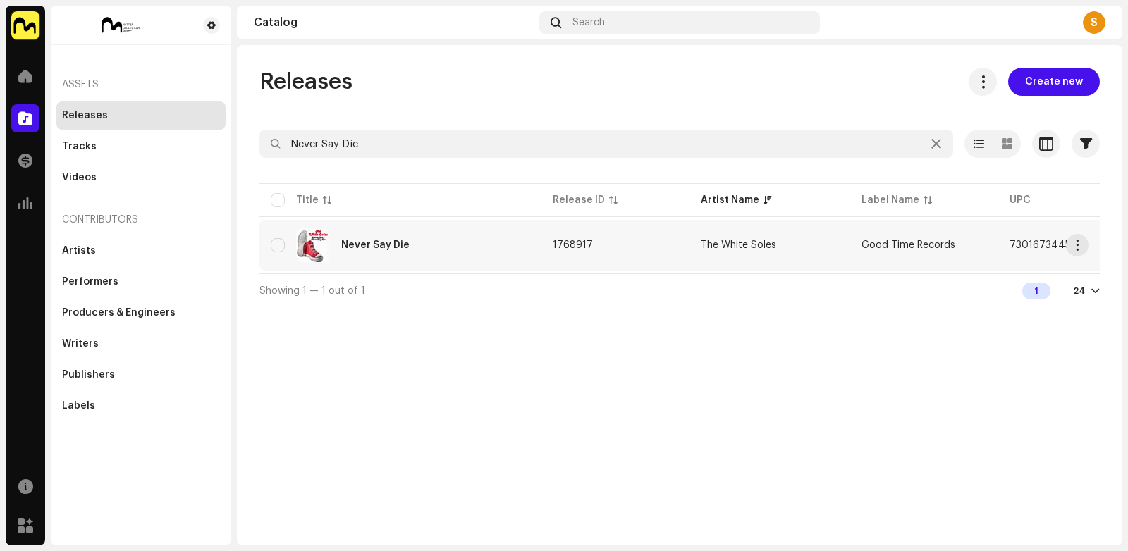
click at [357, 241] on div "Never Say Die" at bounding box center [375, 245] width 68 height 10
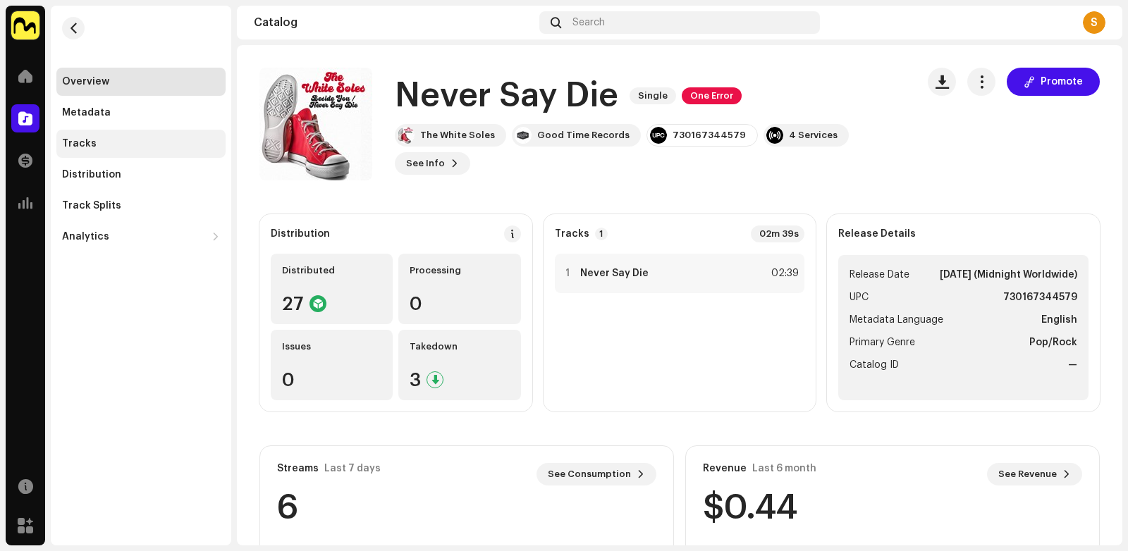
click at [132, 140] on div "Tracks" at bounding box center [141, 143] width 158 height 11
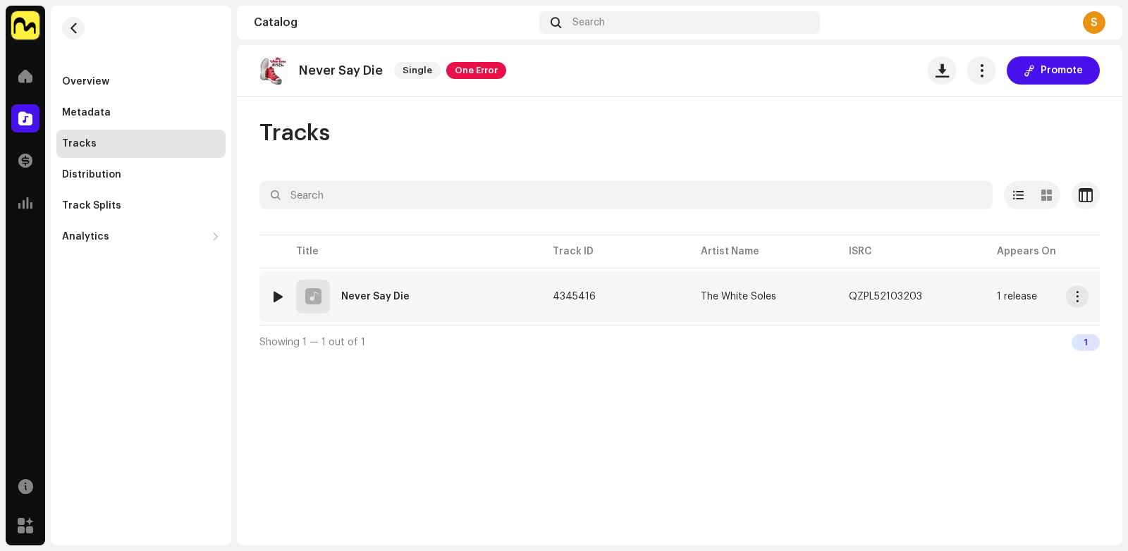
click at [385, 297] on div "Never Say Die" at bounding box center [375, 297] width 68 height 10
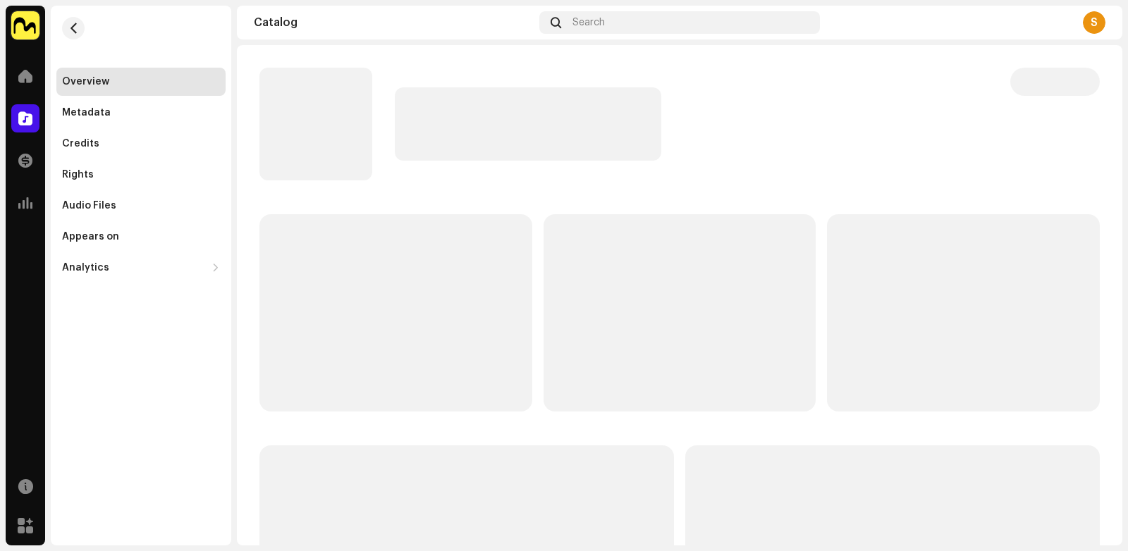
click at [385, 297] on p-skeleton at bounding box center [395, 312] width 273 height 197
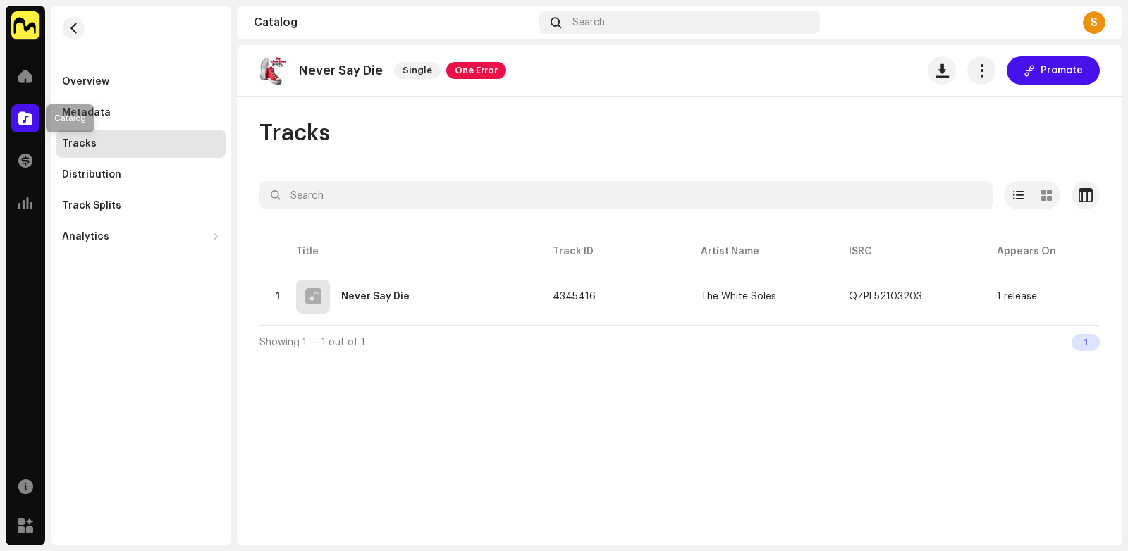
click at [23, 116] on span at bounding box center [25, 118] width 14 height 11
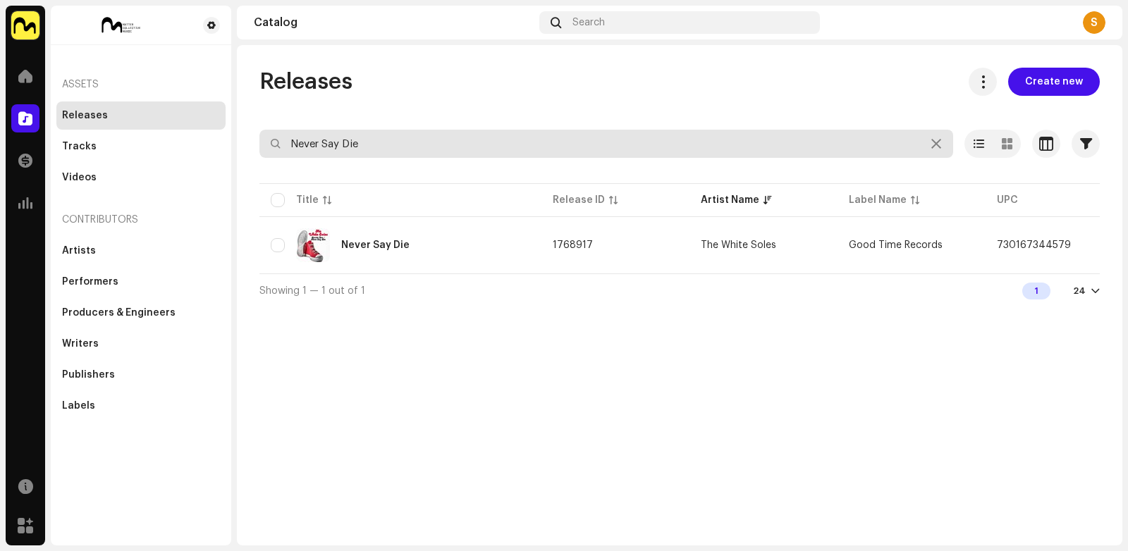
click at [309, 141] on input "Never Say Die" at bounding box center [605, 144] width 693 height 28
paste input "Radio City"
type input "Radio City"
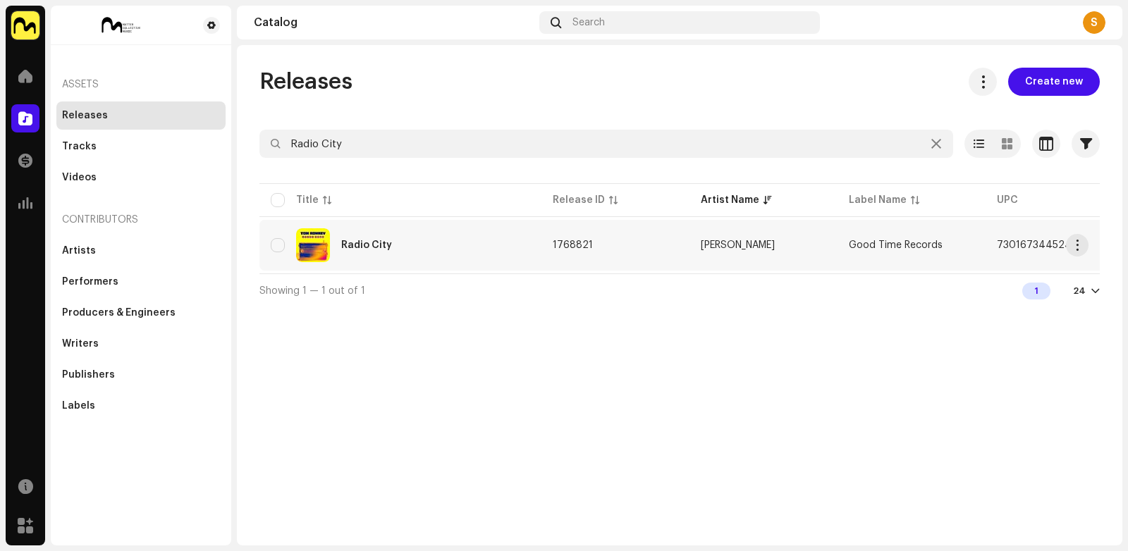
click at [381, 242] on div "Radio City" at bounding box center [366, 245] width 51 height 10
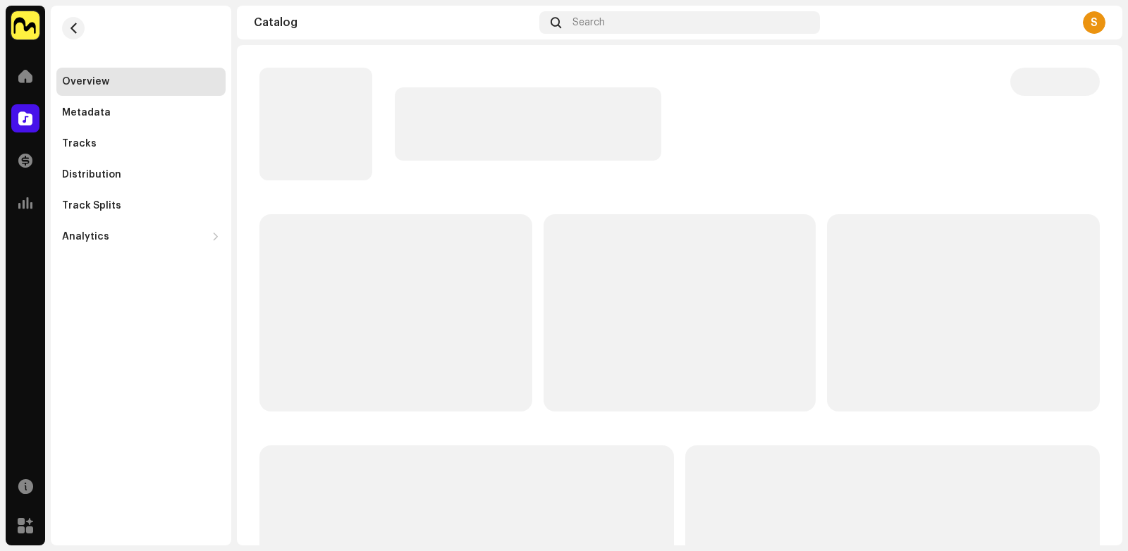
click at [367, 235] on p-skeleton at bounding box center [395, 312] width 273 height 197
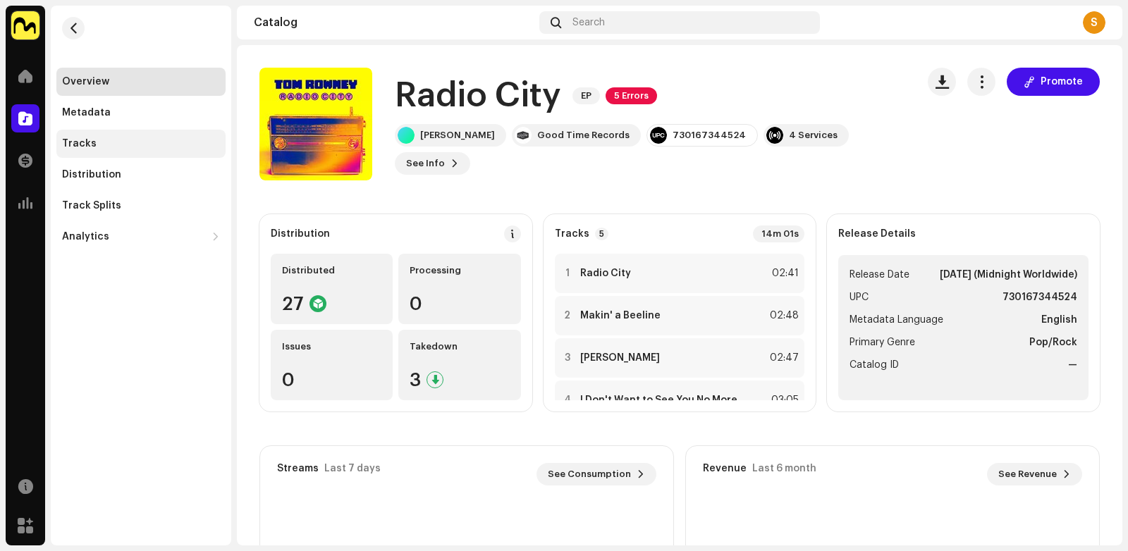
click at [94, 134] on div "Tracks" at bounding box center [140, 144] width 169 height 28
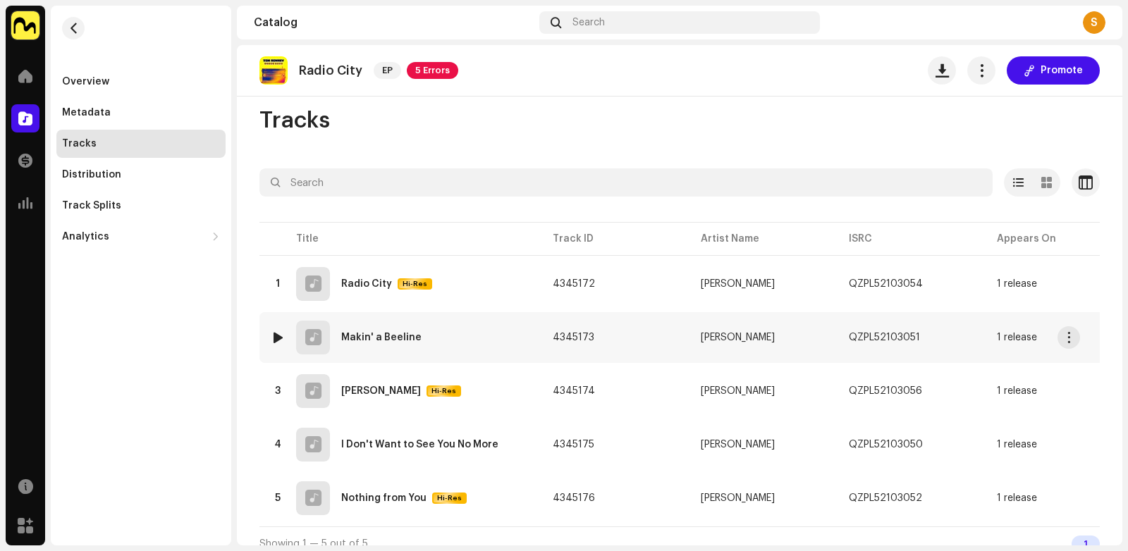
scroll to position [14, 0]
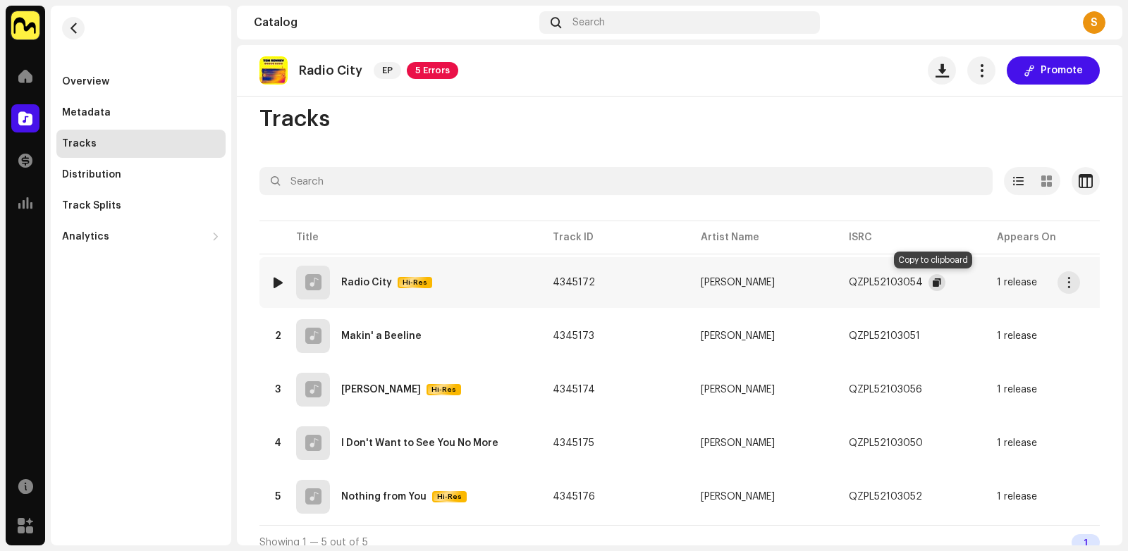
click at [932, 284] on span "button" at bounding box center [936, 282] width 8 height 11
